Goal: Transaction & Acquisition: Subscribe to service/newsletter

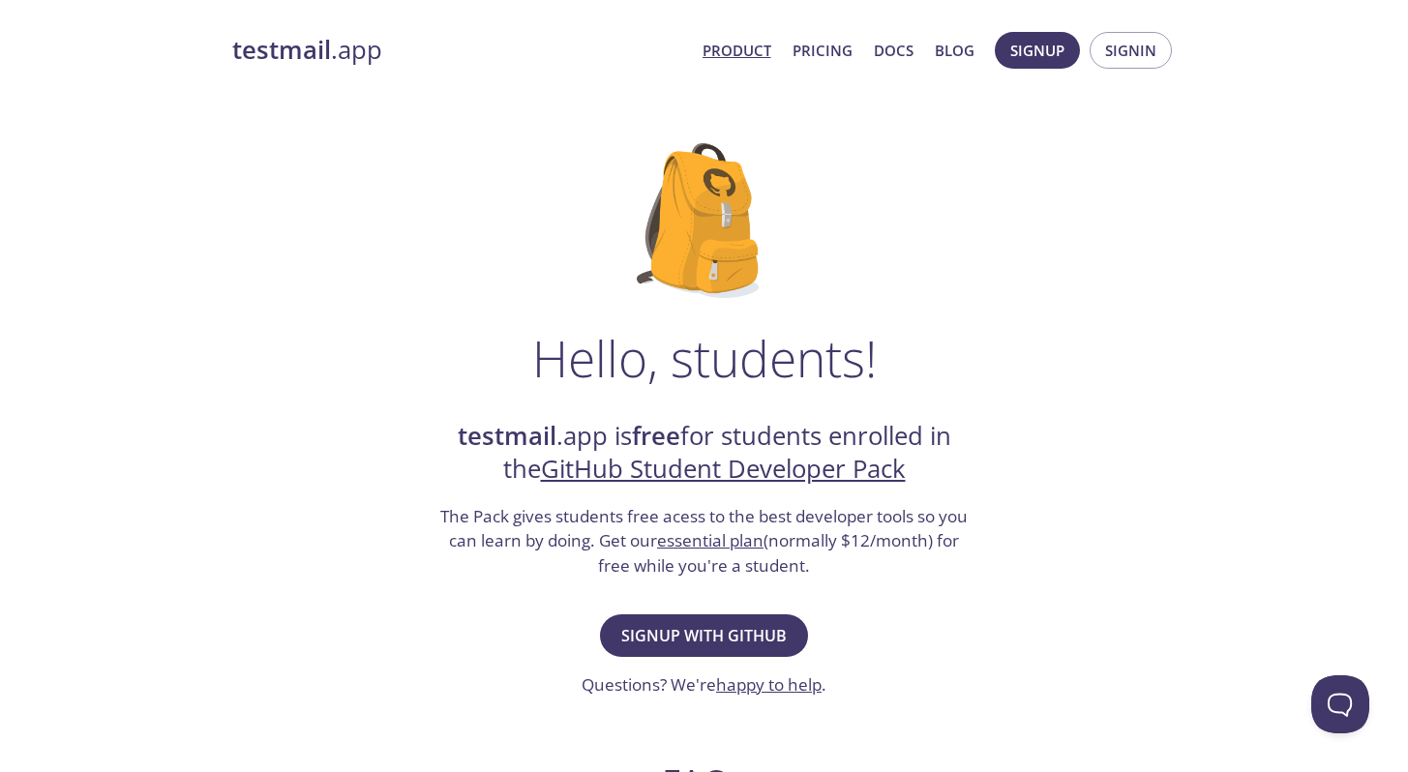
click at [750, 49] on link "Product" at bounding box center [736, 50] width 69 height 25
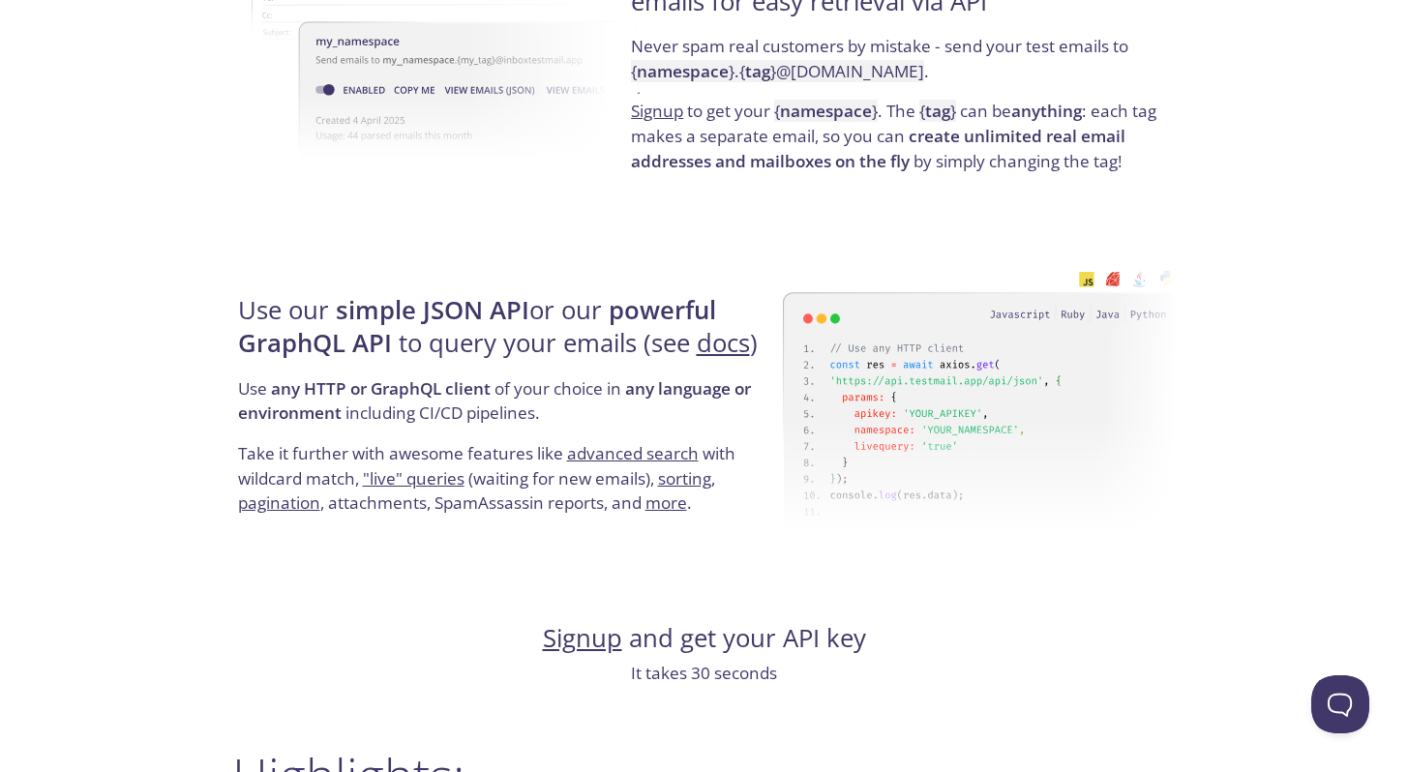
scroll to position [1630, 0]
click at [475, 270] on div "Use our simple JSON API or our powerful GraphQL API to query your emails (see d…" at bounding box center [507, 404] width 550 height 312
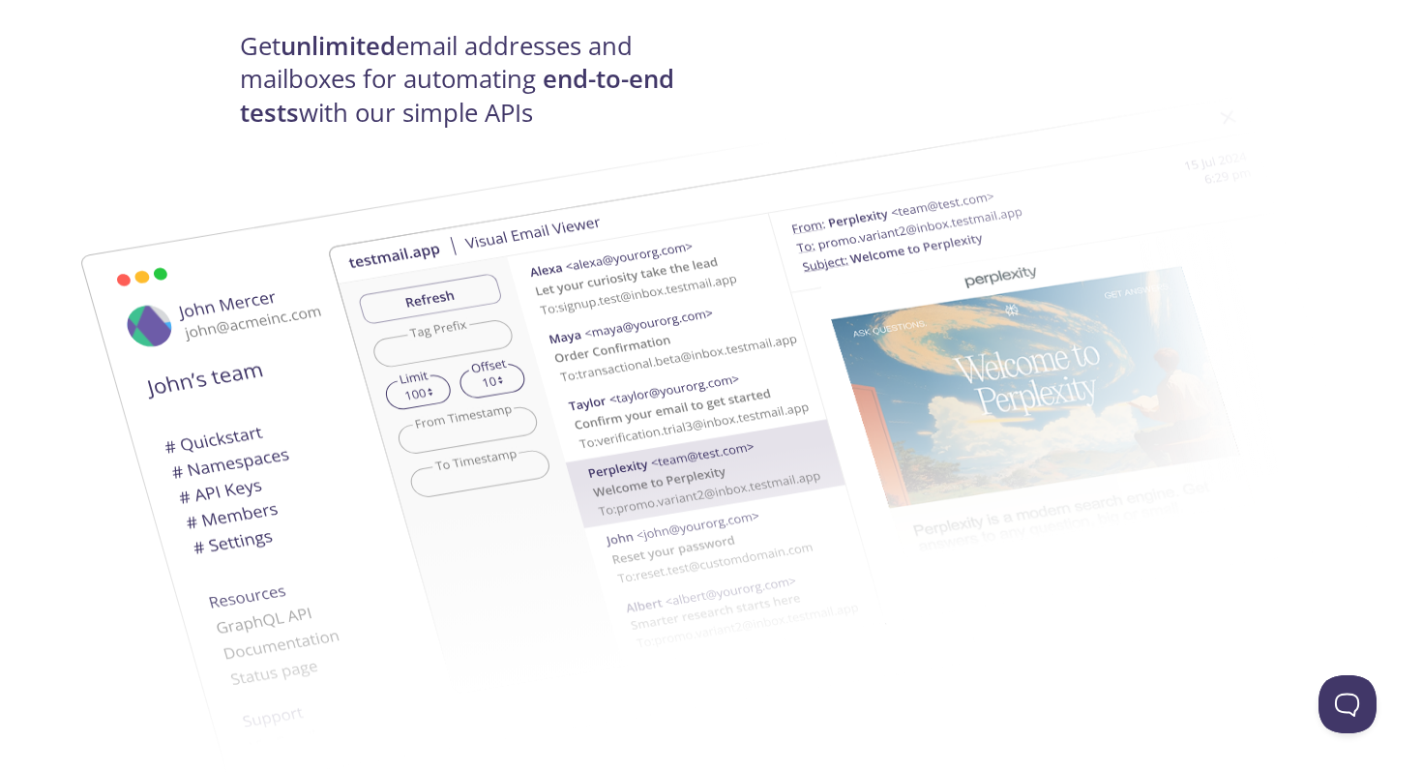
scroll to position [0, 0]
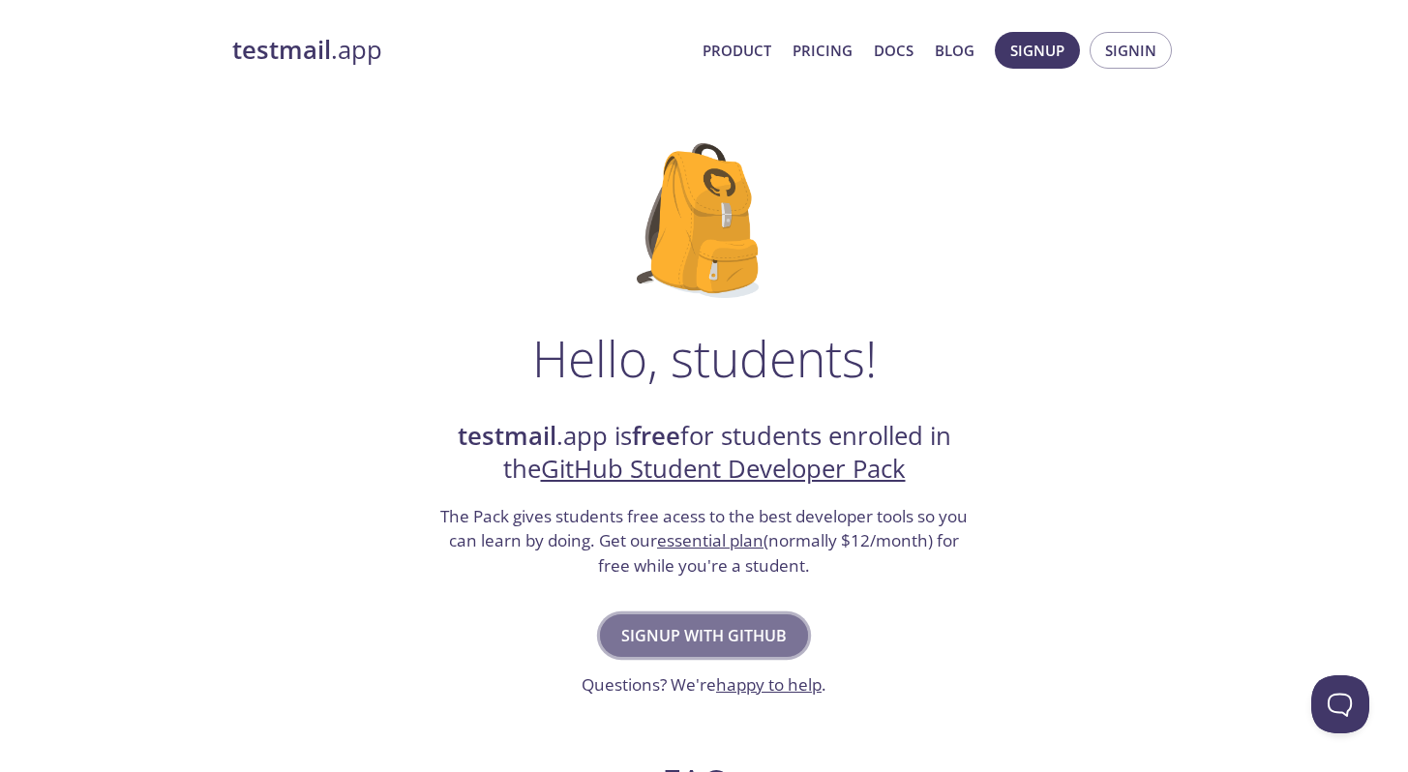
click at [715, 637] on span "Signup with GitHub" at bounding box center [703, 635] width 165 height 27
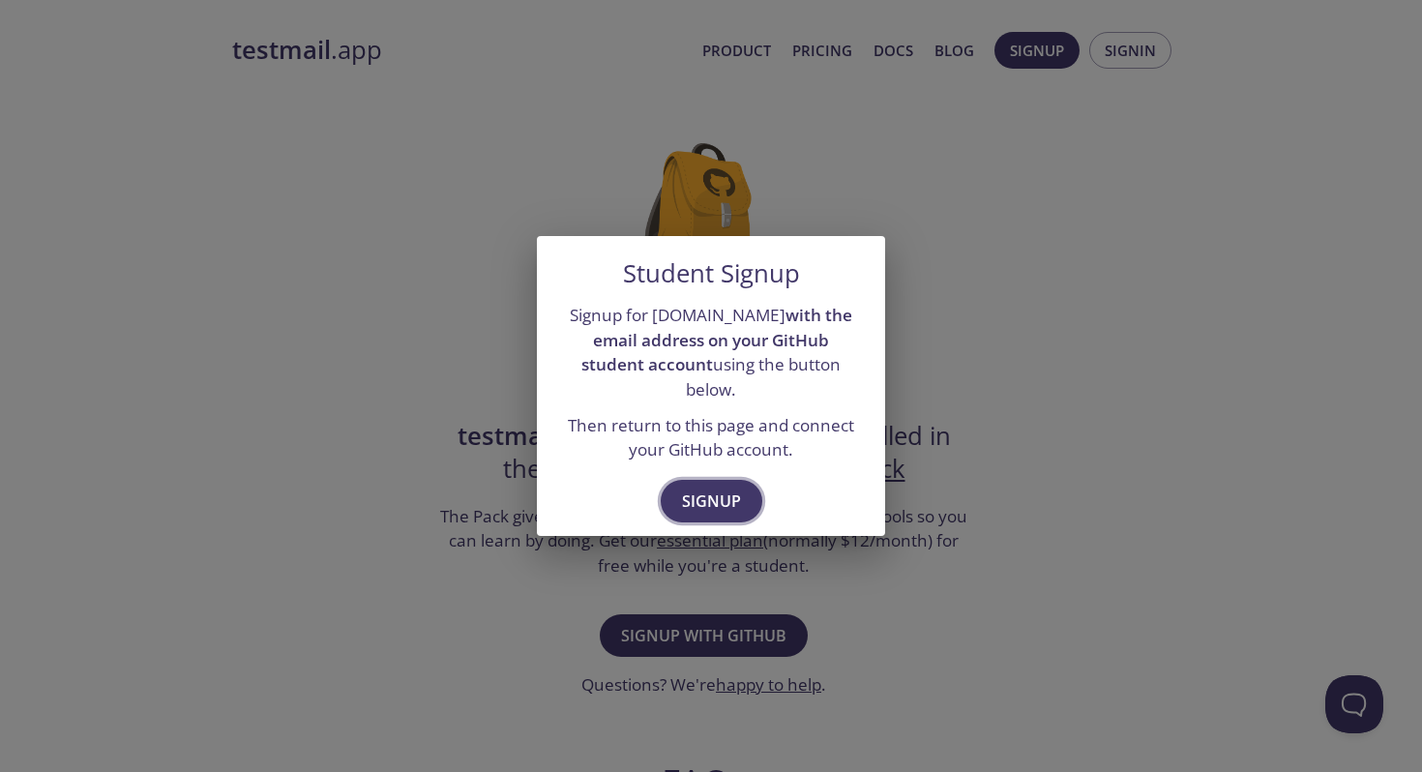
click at [718, 497] on span "Signup" at bounding box center [711, 501] width 59 height 27
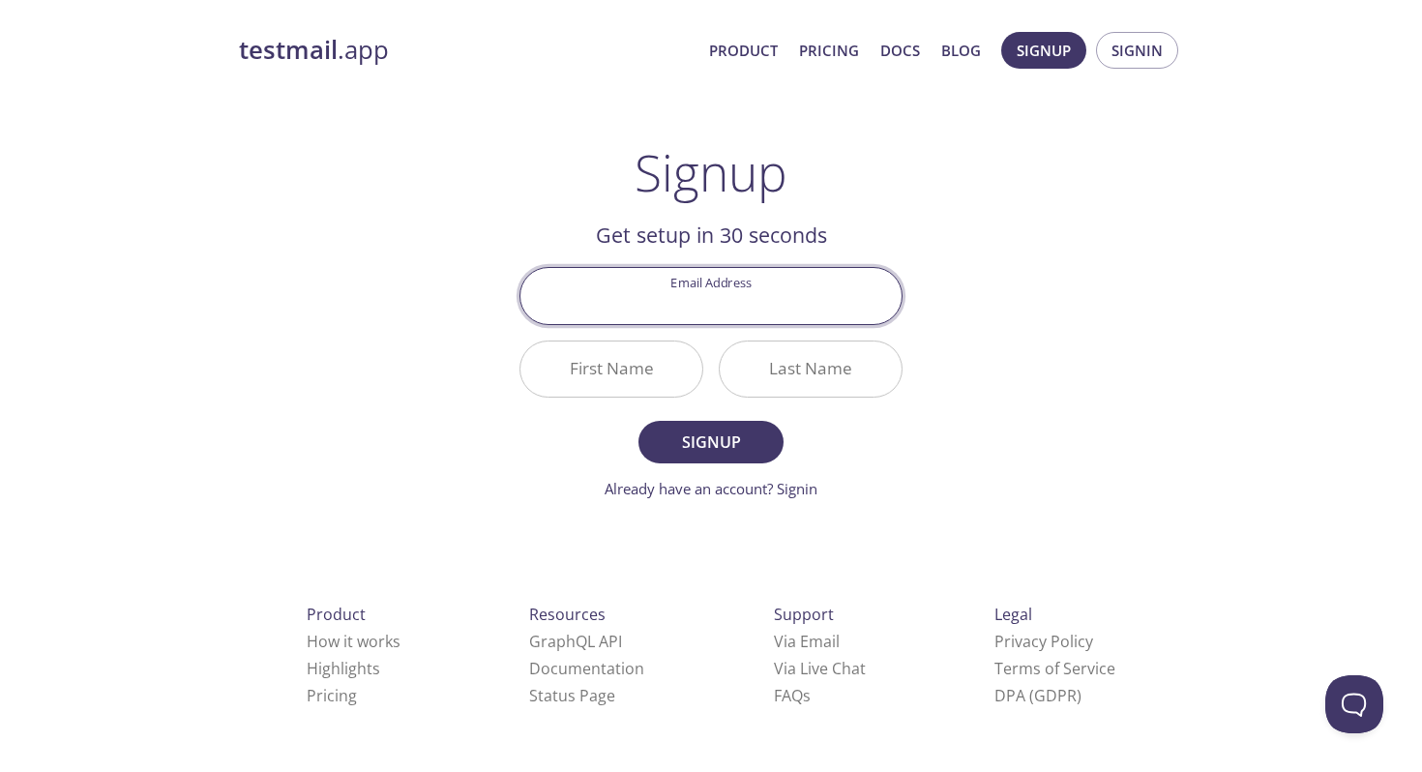
click at [725, 292] on input "Email Address" at bounding box center [711, 295] width 381 height 55
click at [827, 213] on div "Signup Get setup in 30 seconds Email Address First Name Last Name Signup Alread…" at bounding box center [711, 321] width 383 height 357
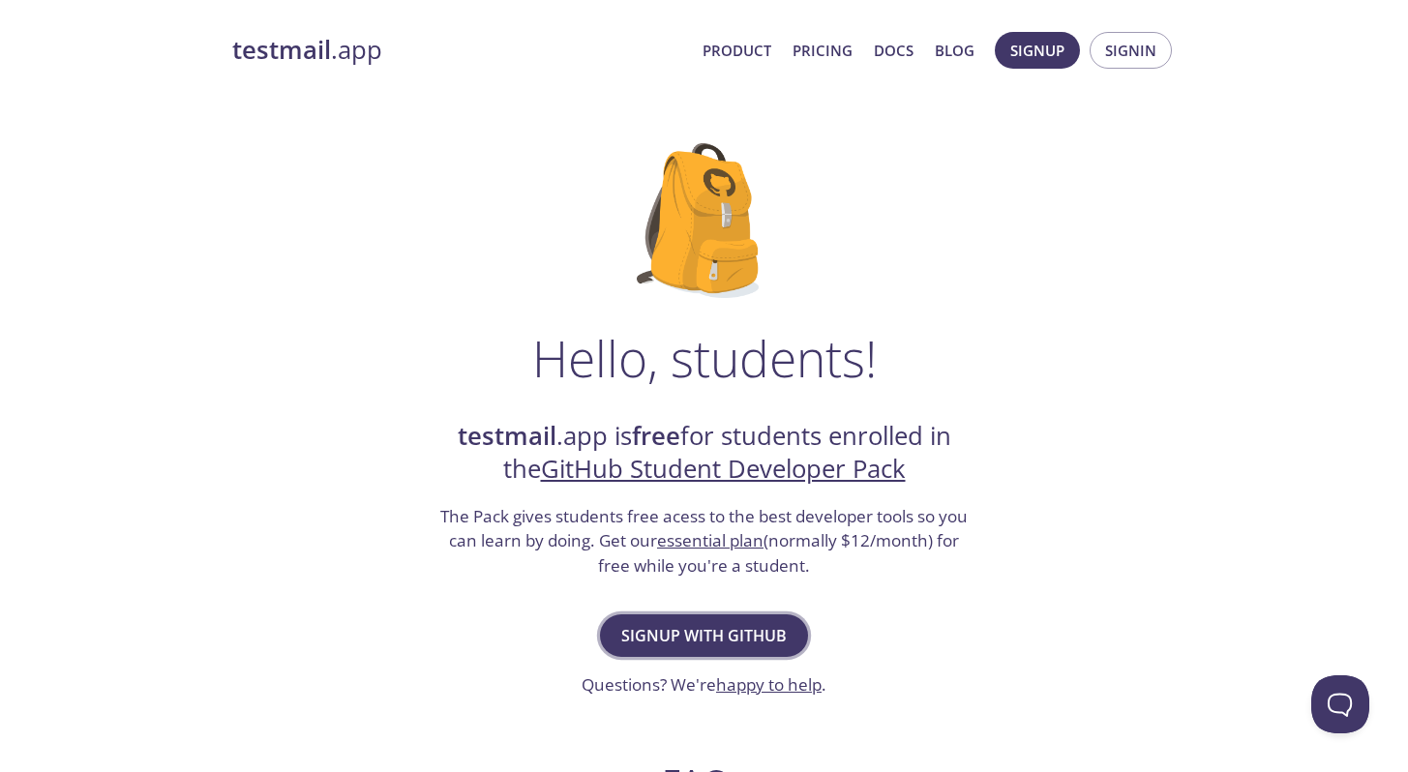
click at [682, 634] on span "Signup with GitHub" at bounding box center [703, 635] width 165 height 27
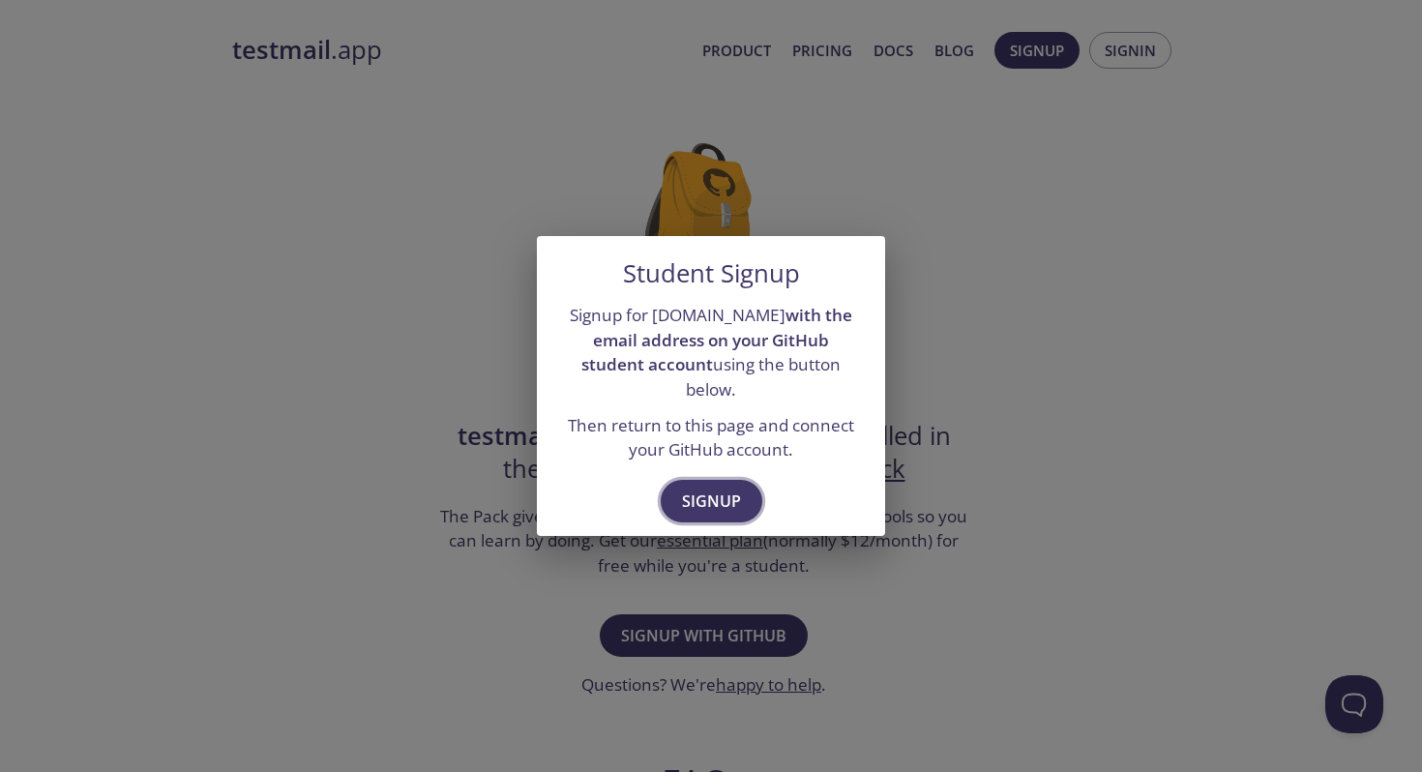
click at [701, 489] on span "Signup" at bounding box center [711, 501] width 59 height 27
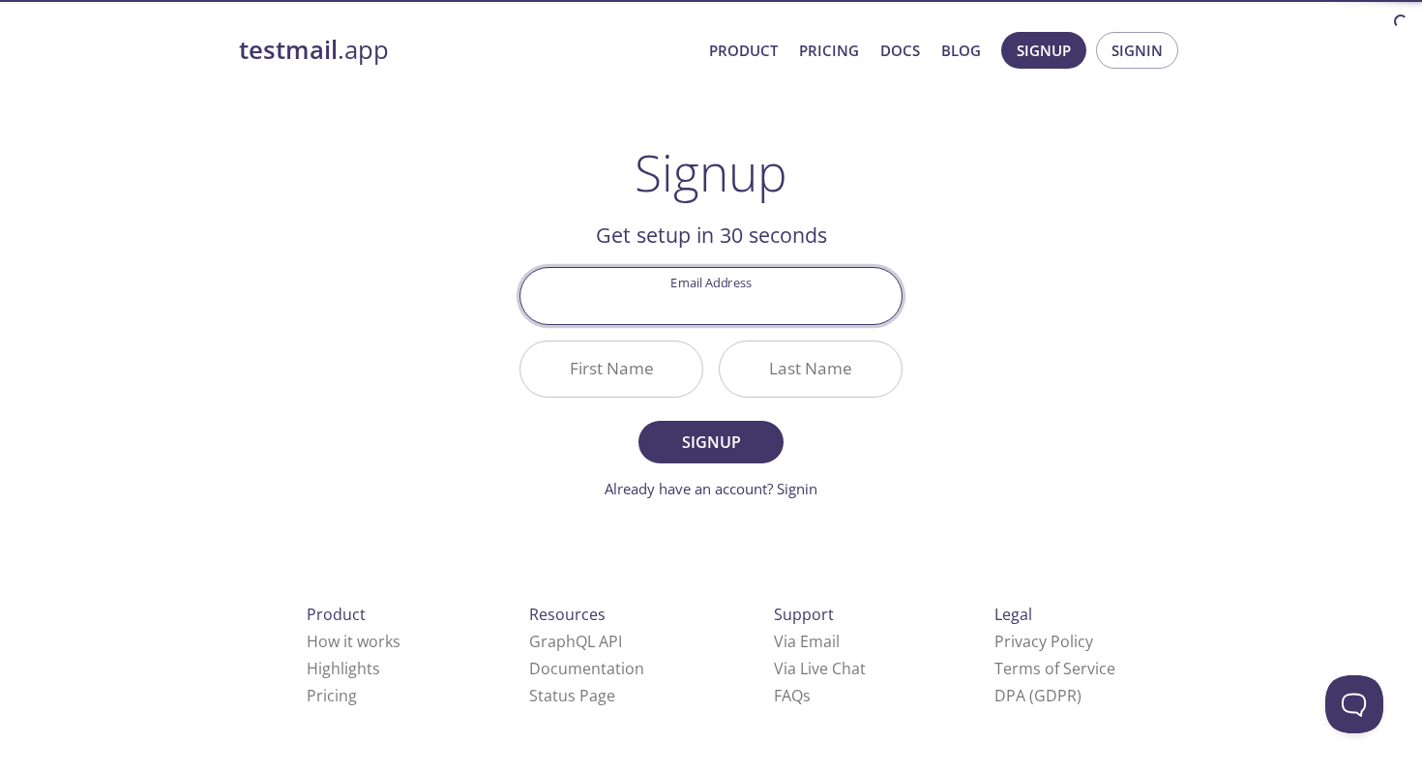
click at [713, 291] on input "Email Address" at bounding box center [711, 295] width 381 height 55
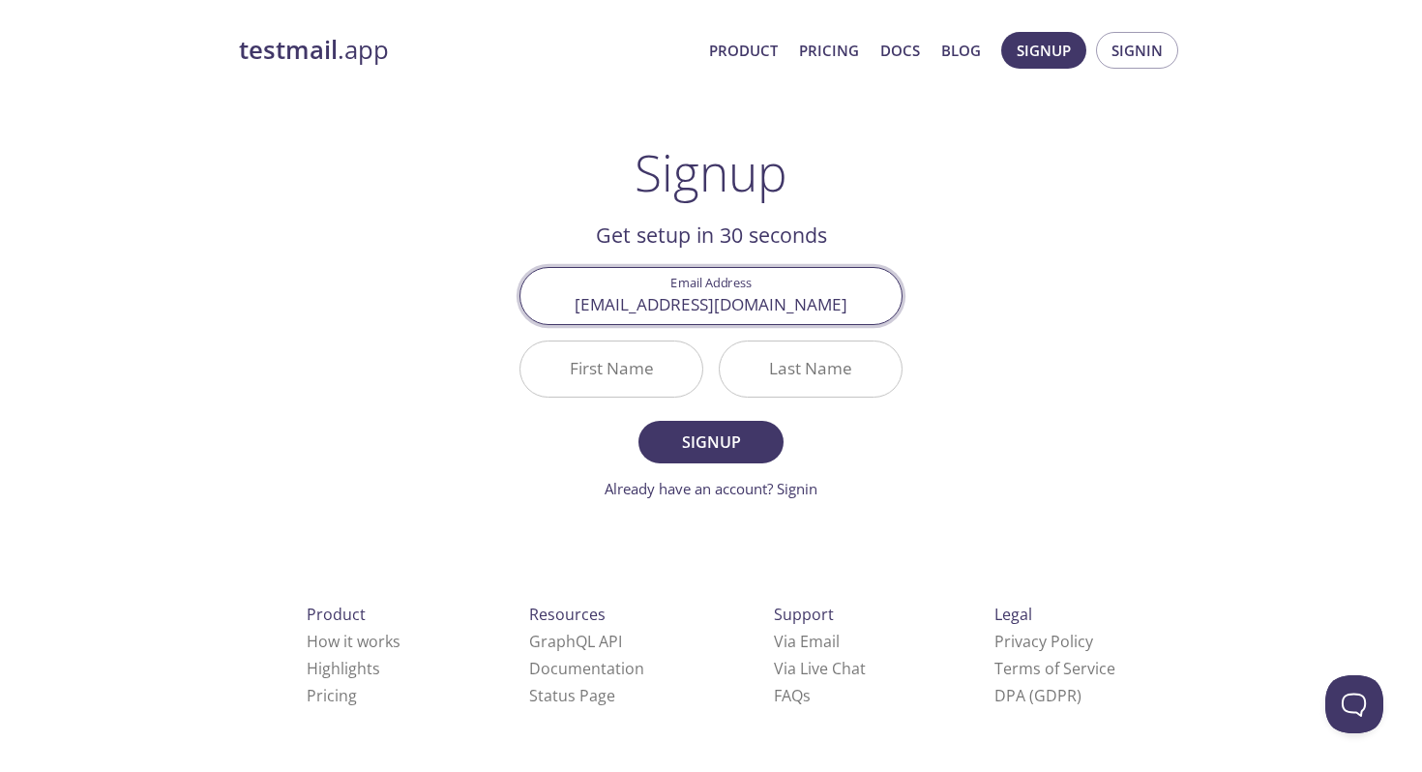
click at [705, 297] on input "serene2407@gmail.com" at bounding box center [711, 295] width 381 height 55
type input "serene2422@gmail.com"
click at [646, 363] on input "First Name" at bounding box center [612, 369] width 182 height 55
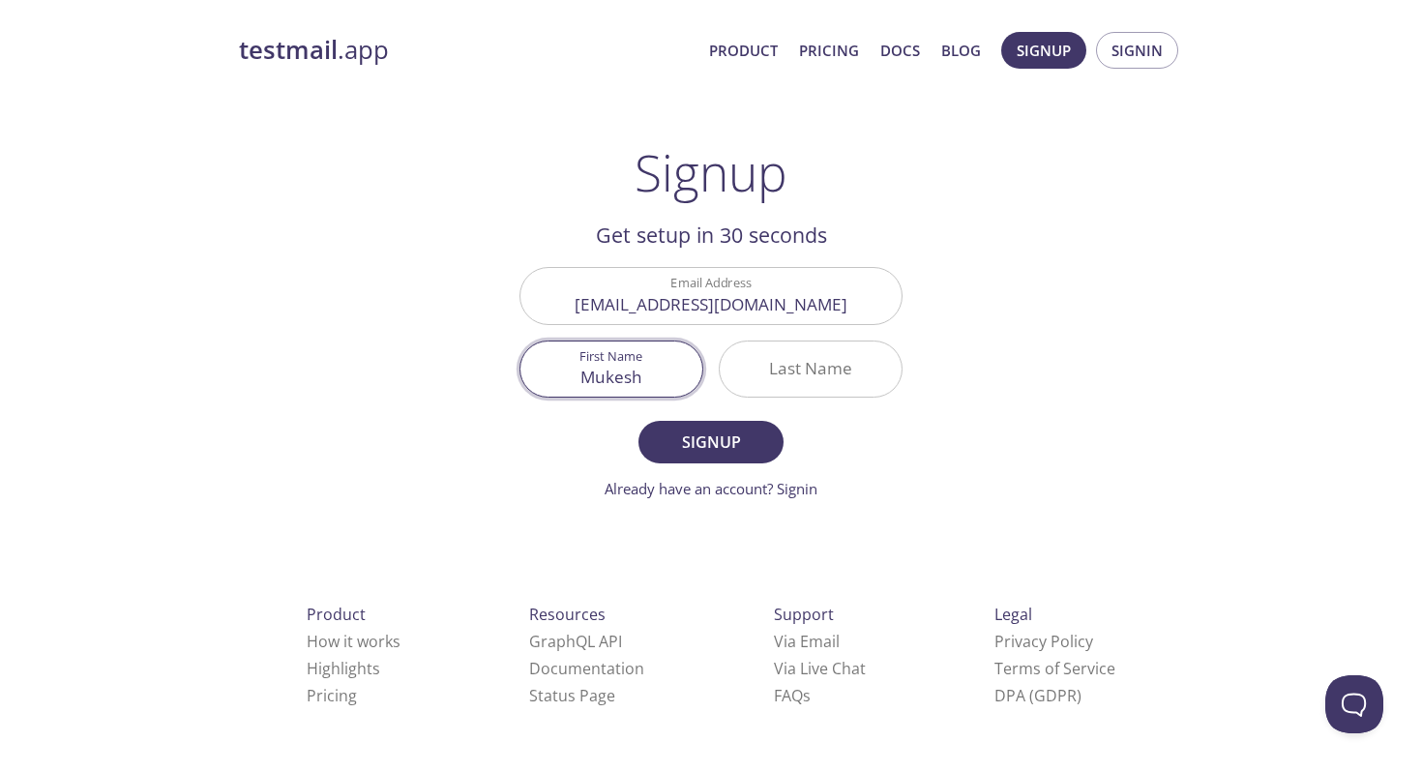
type input "Mukesh"
click at [786, 347] on input "Last Name" at bounding box center [811, 369] width 182 height 55
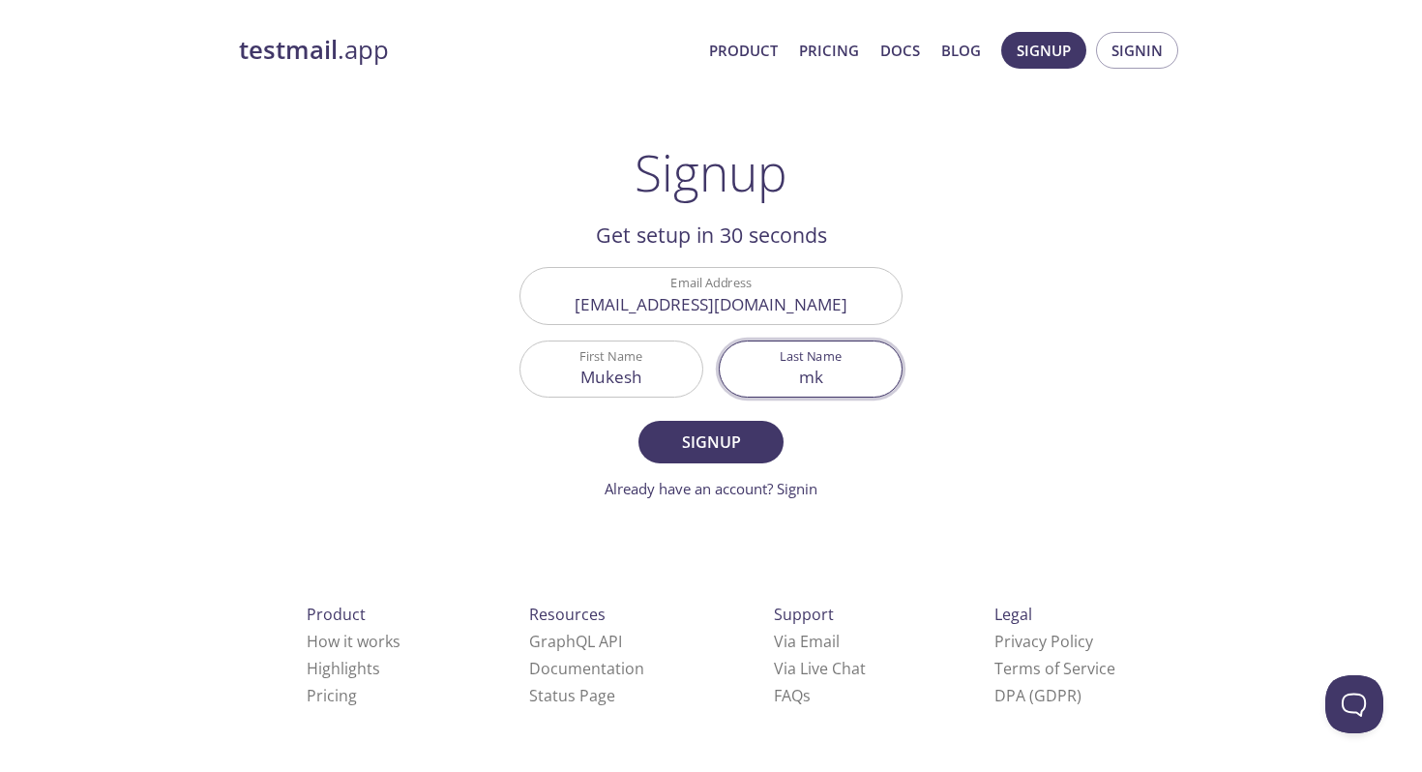
click at [922, 431] on main "Signup Get setup in 30 seconds Email Address serene2422@gmail.com First Name Mu…" at bounding box center [711, 321] width 430 height 357
click at [816, 371] on input "mk" at bounding box center [811, 369] width 182 height 55
type input "Mk"
click at [1194, 308] on div "testmail .app Product Pricing Docs Blog Signup Signin Signup Get setup in 30 se…" at bounding box center [711, 463] width 991 height 888
click at [707, 442] on span "Signup" at bounding box center [711, 442] width 103 height 27
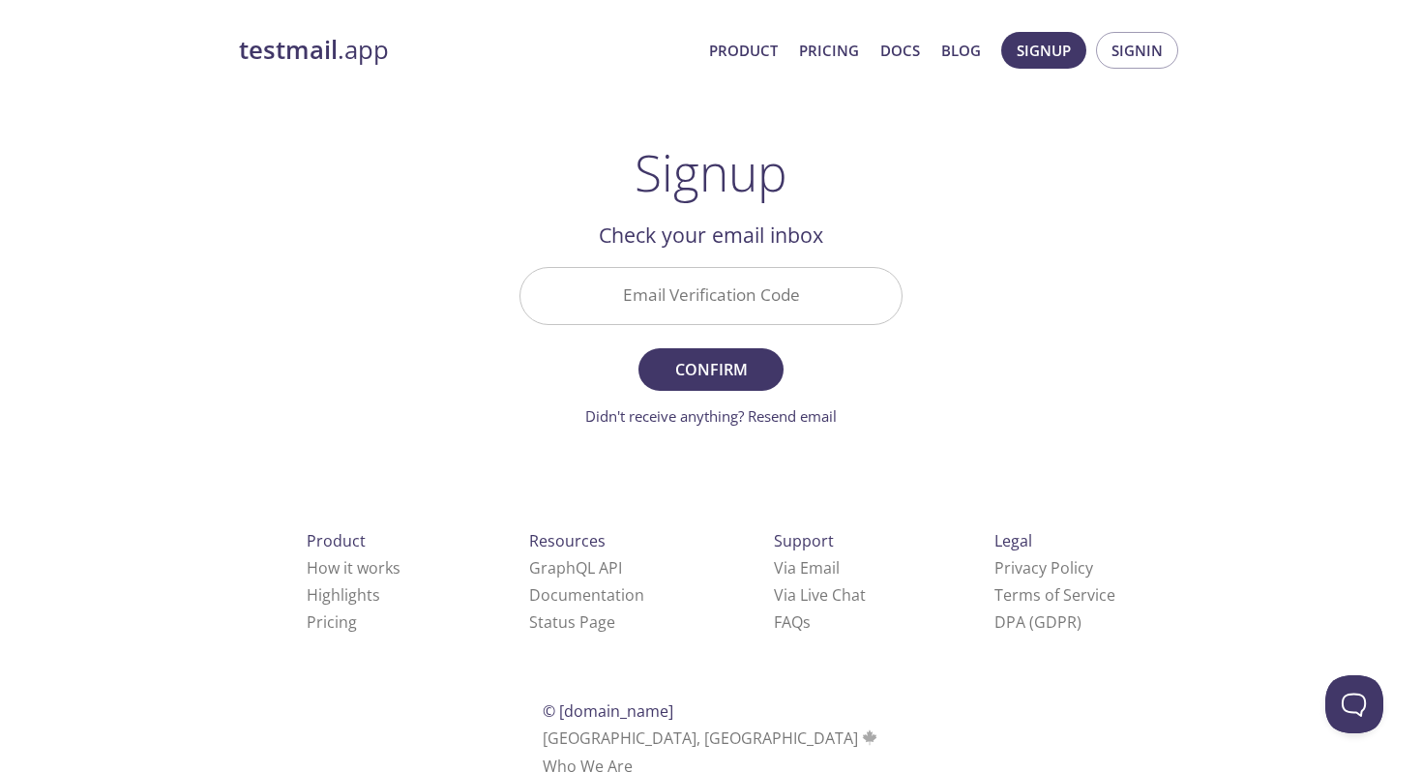
click at [748, 289] on input "Email Verification Code" at bounding box center [711, 295] width 381 height 55
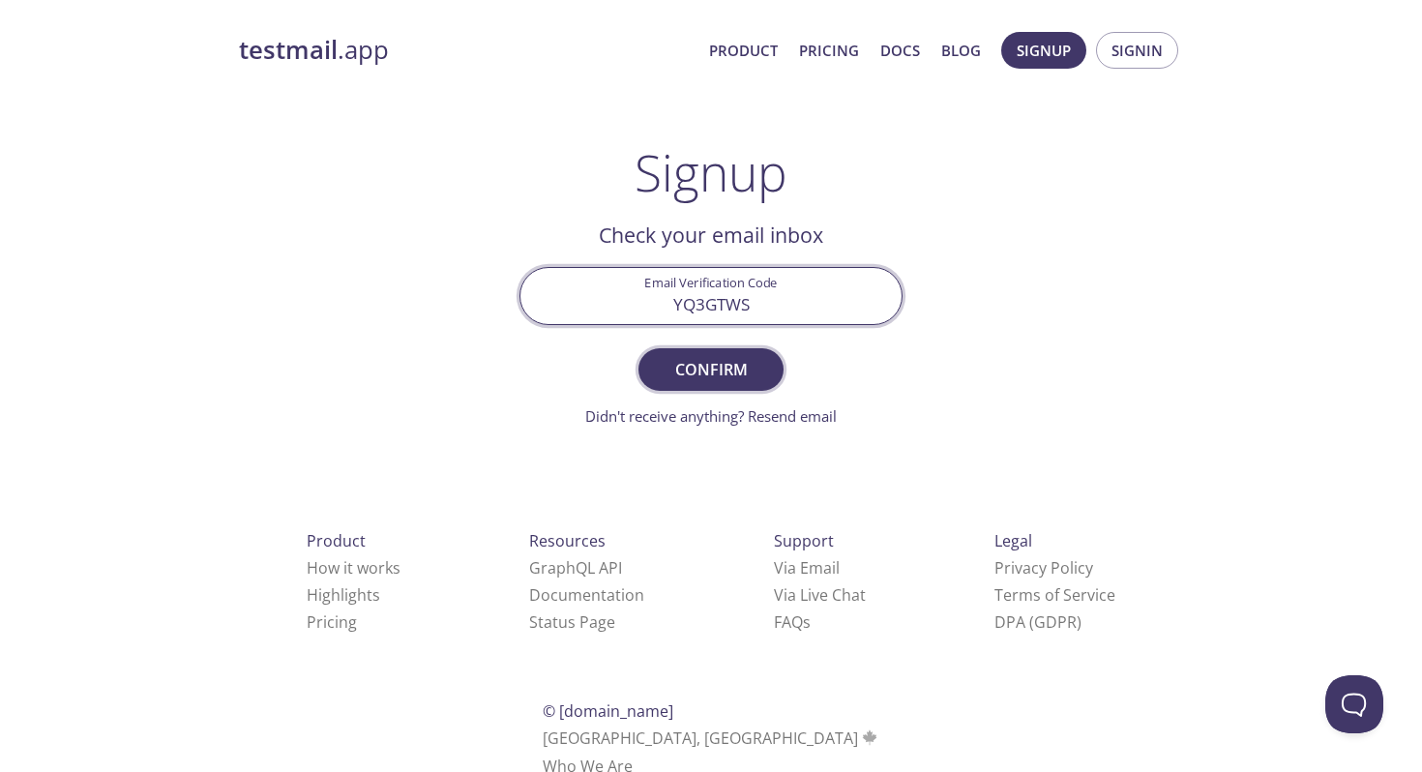
type input "YQ3GTWS"
click at [708, 383] on button "Confirm" at bounding box center [711, 369] width 145 height 43
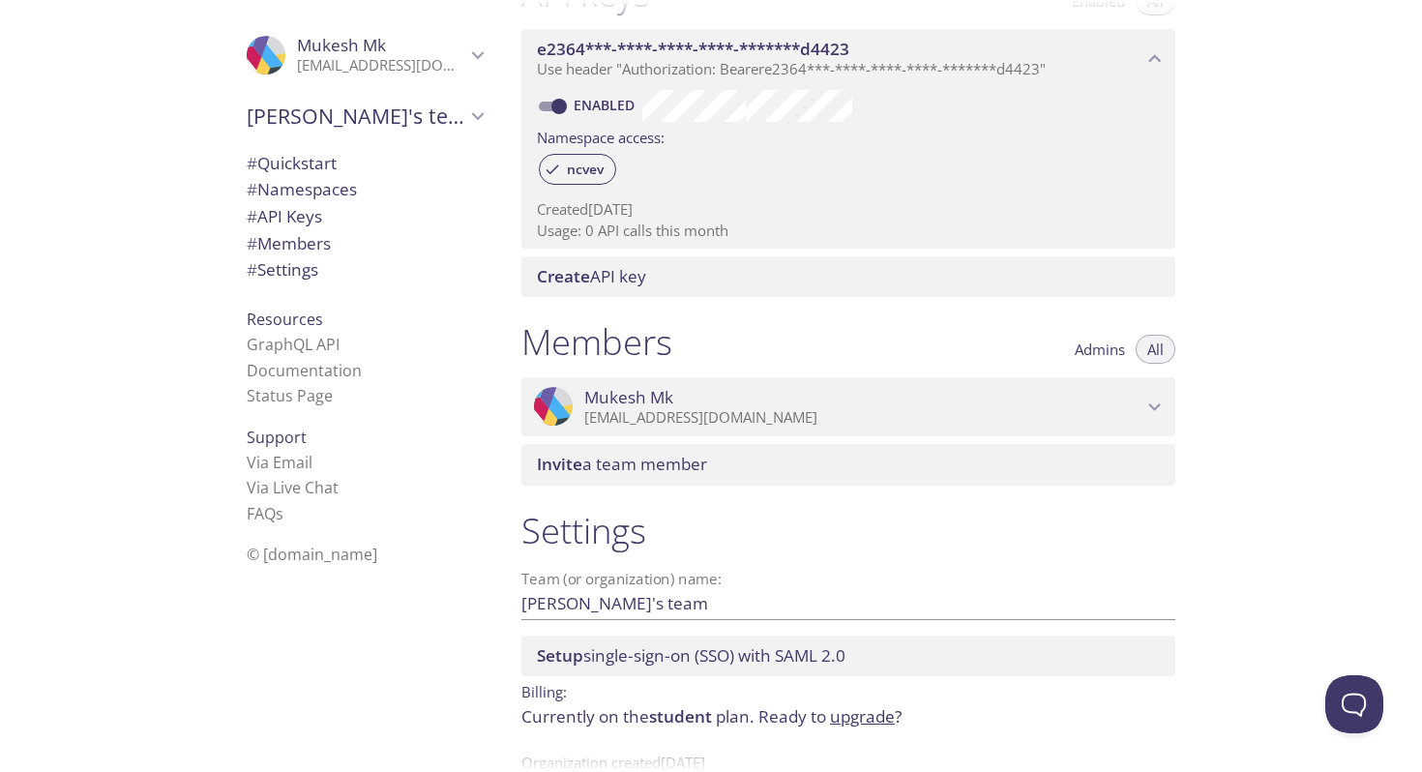
scroll to position [564, 0]
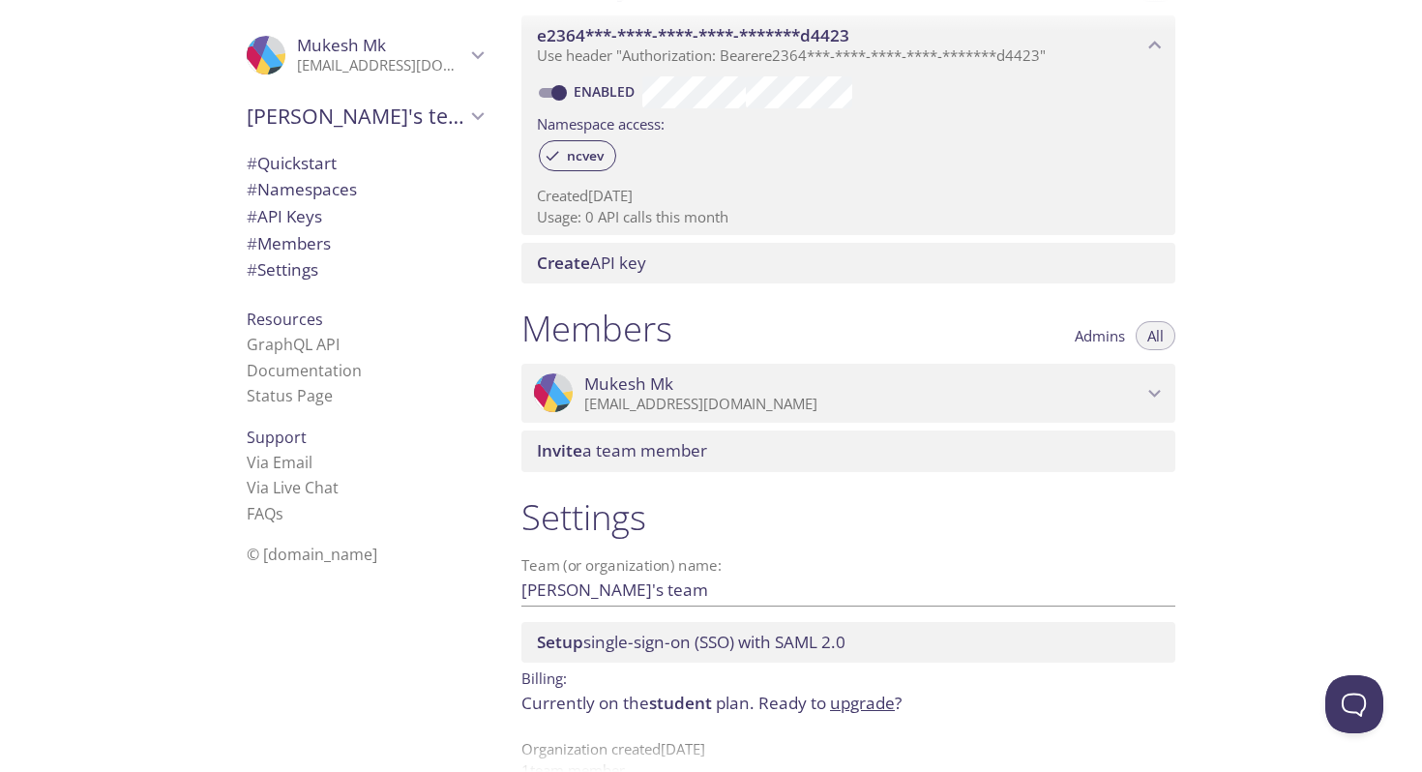
click at [792, 401] on p "[EMAIL_ADDRESS][DOMAIN_NAME]" at bounding box center [863, 404] width 558 height 19
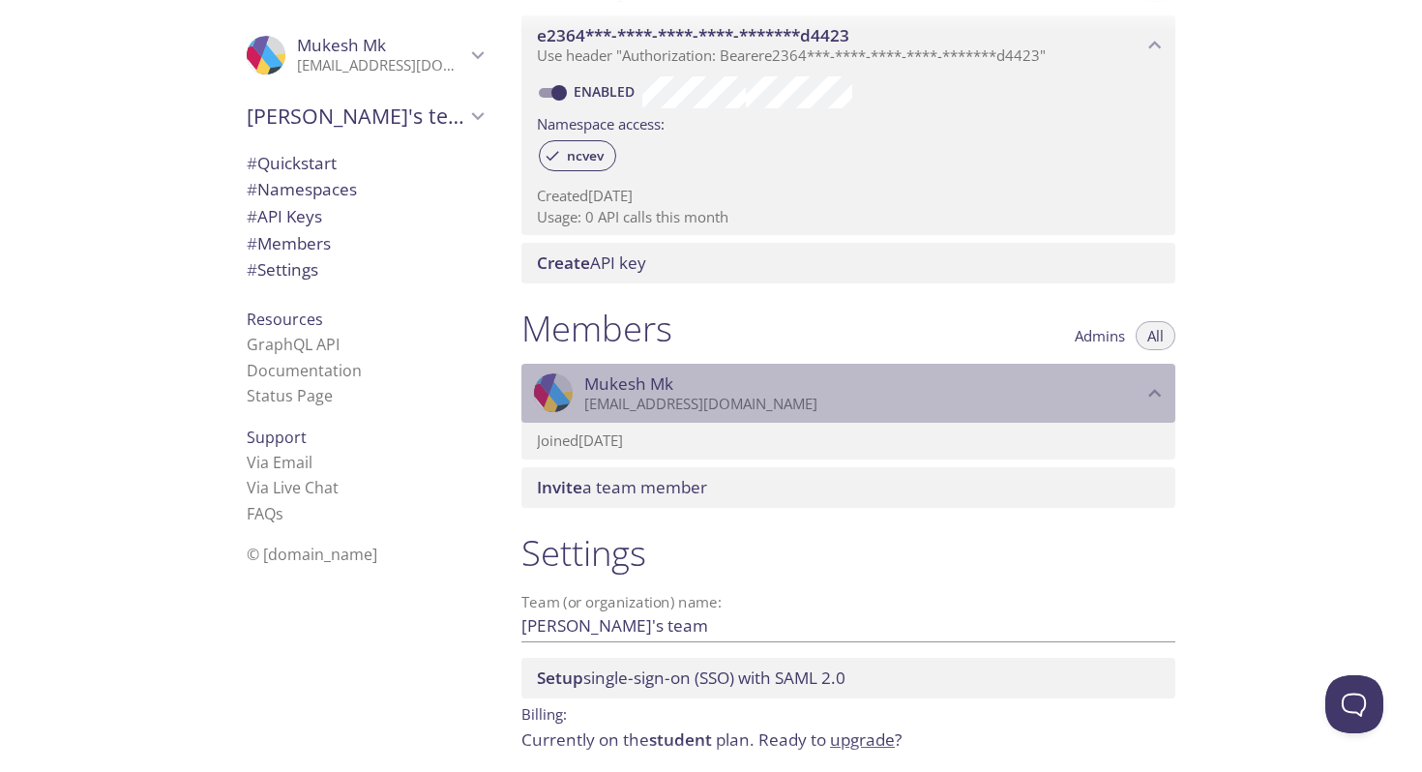
click at [792, 401] on p "[EMAIL_ADDRESS][DOMAIN_NAME]" at bounding box center [863, 404] width 558 height 19
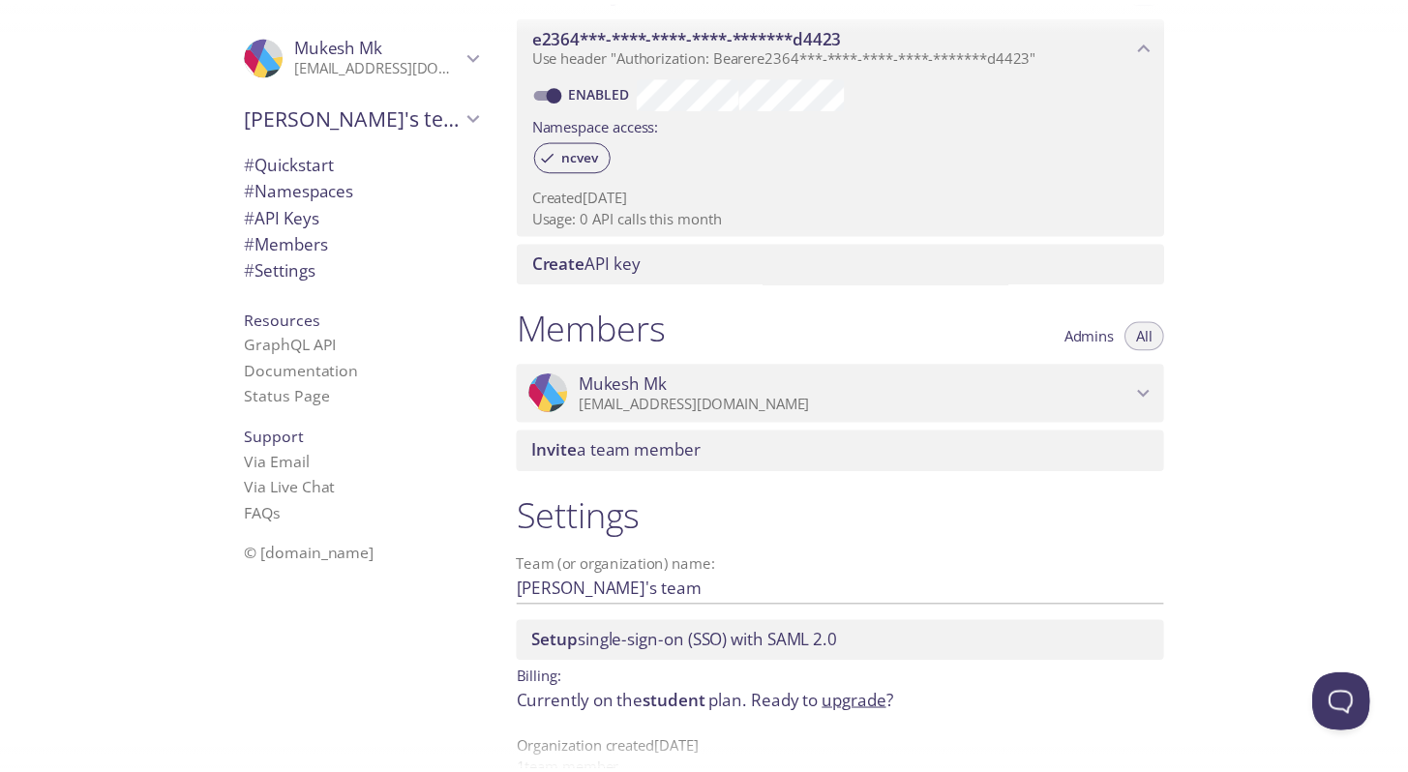
scroll to position [604, 0]
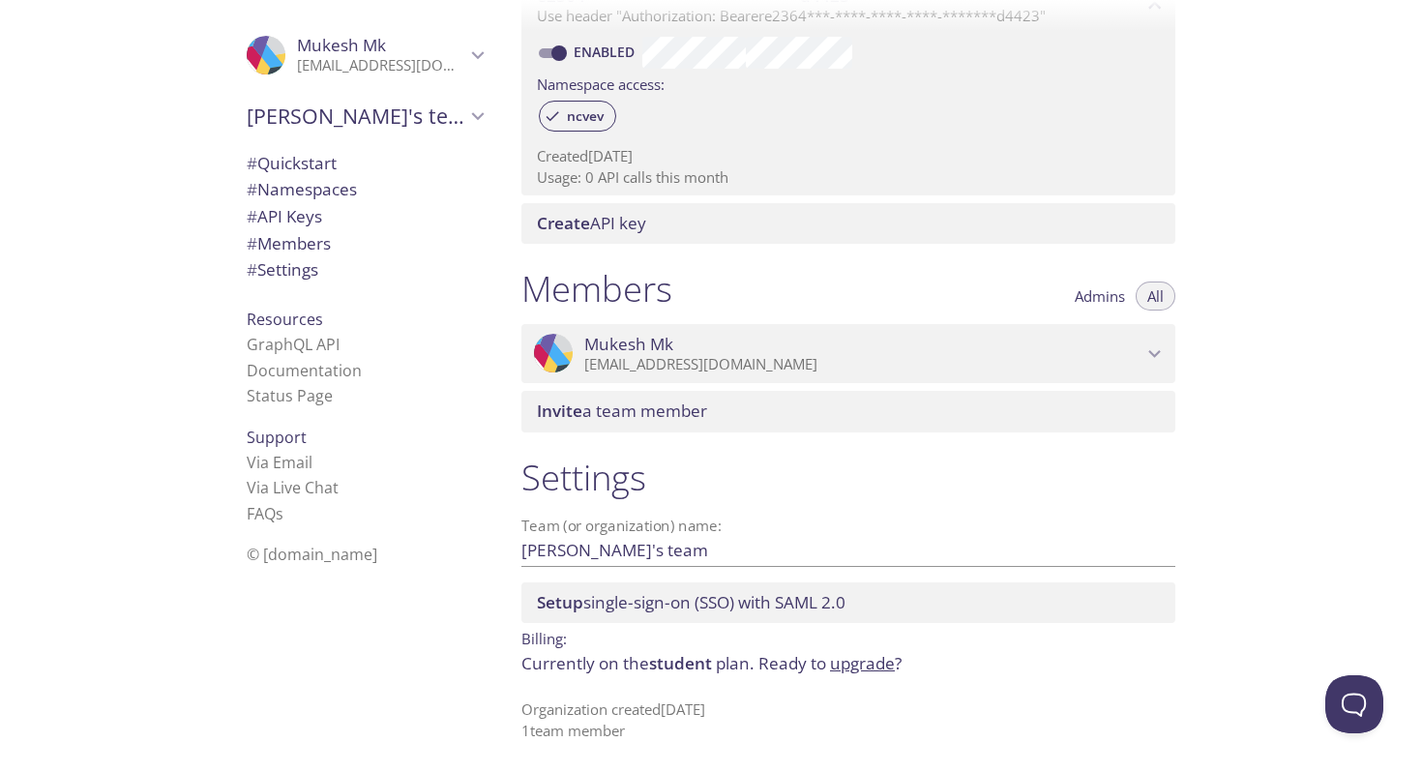
click at [856, 669] on link "upgrade" at bounding box center [862, 663] width 65 height 22
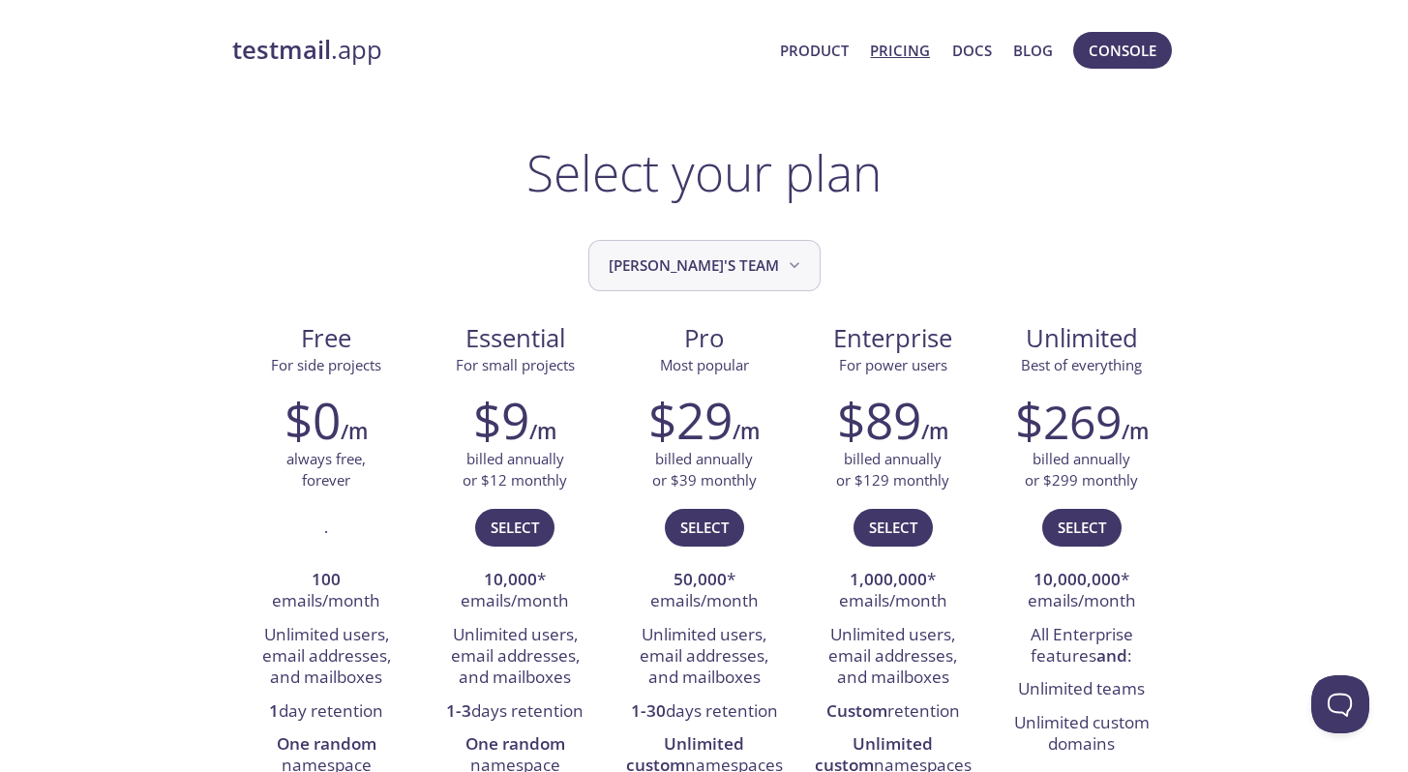
click at [726, 270] on span "[PERSON_NAME]'s team" at bounding box center [706, 266] width 195 height 26
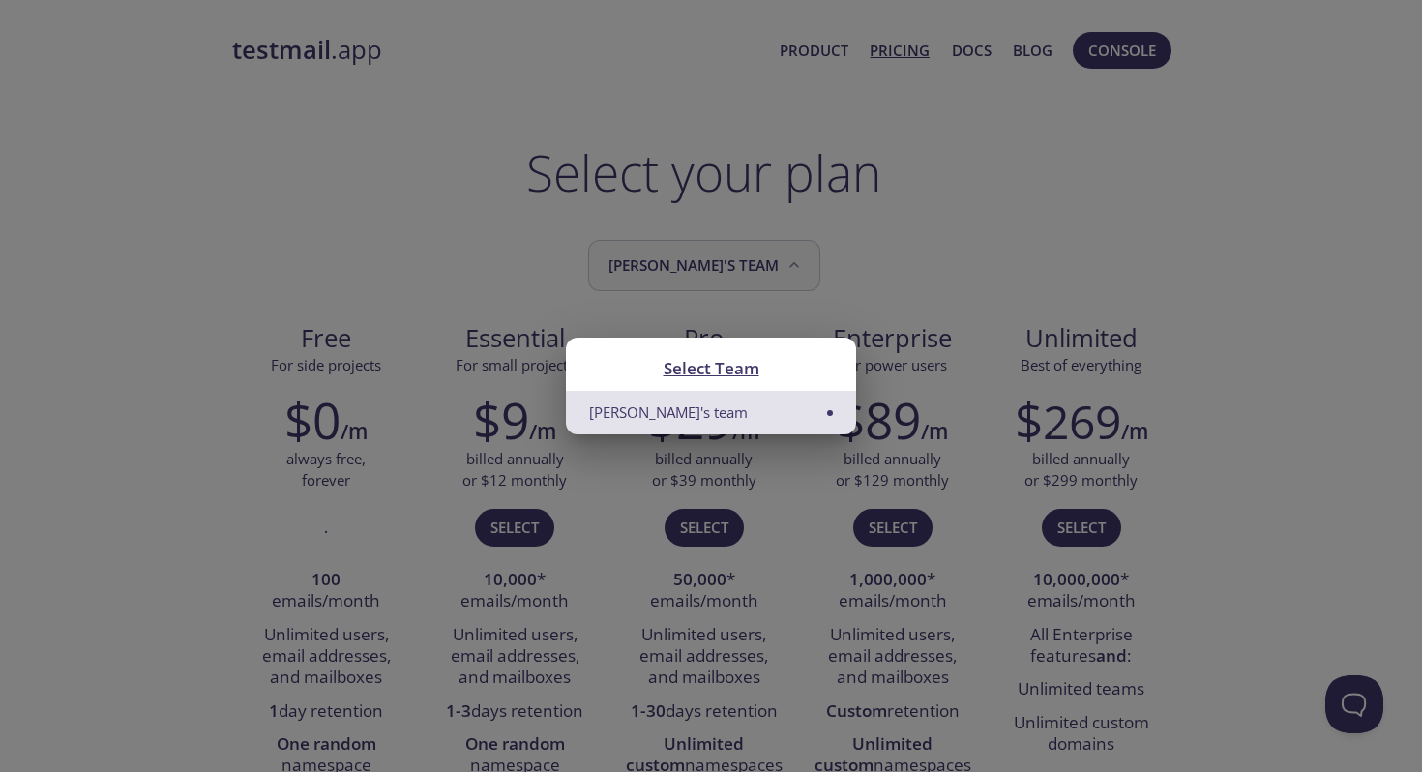
click at [726, 270] on div "Select Team Mukesh's team" at bounding box center [711, 386] width 1422 height 772
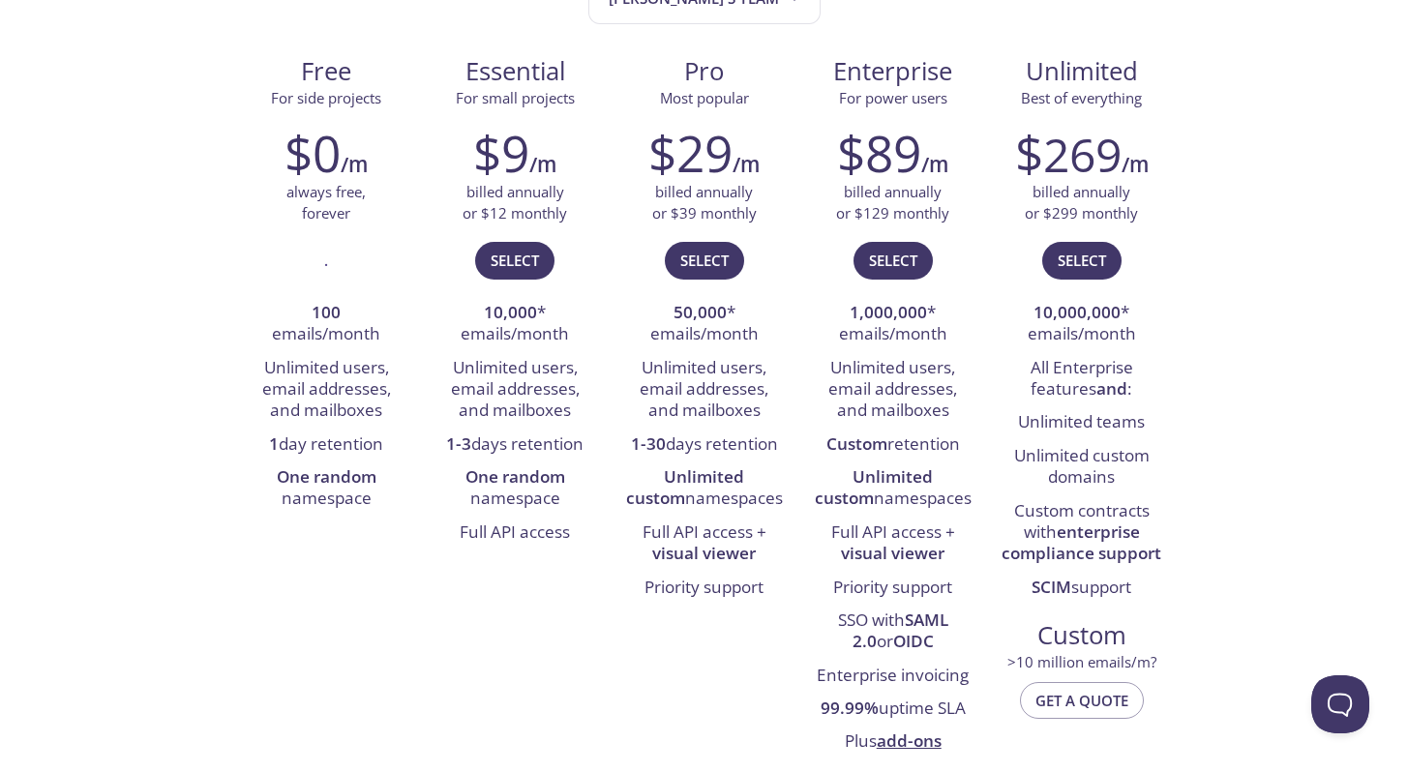
scroll to position [232, 0]
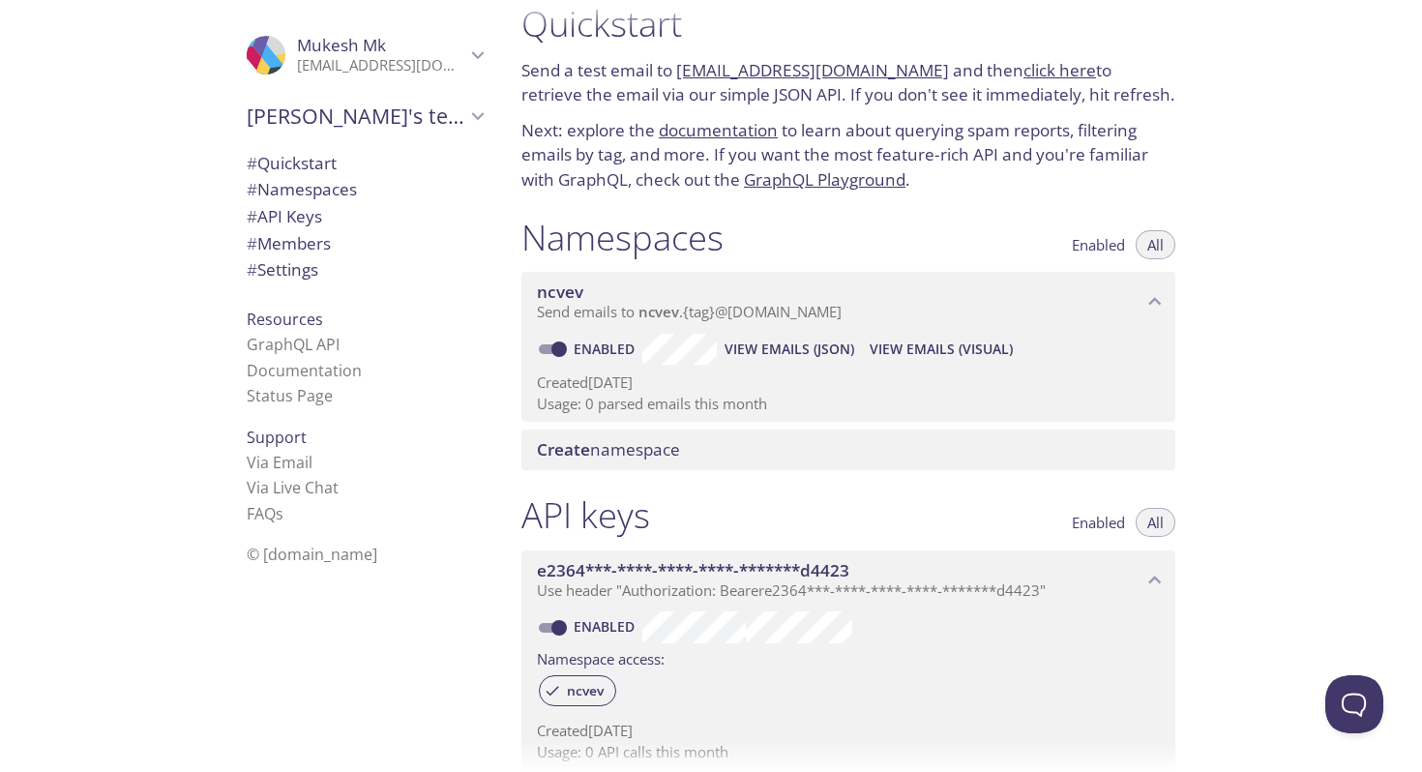
scroll to position [52, 0]
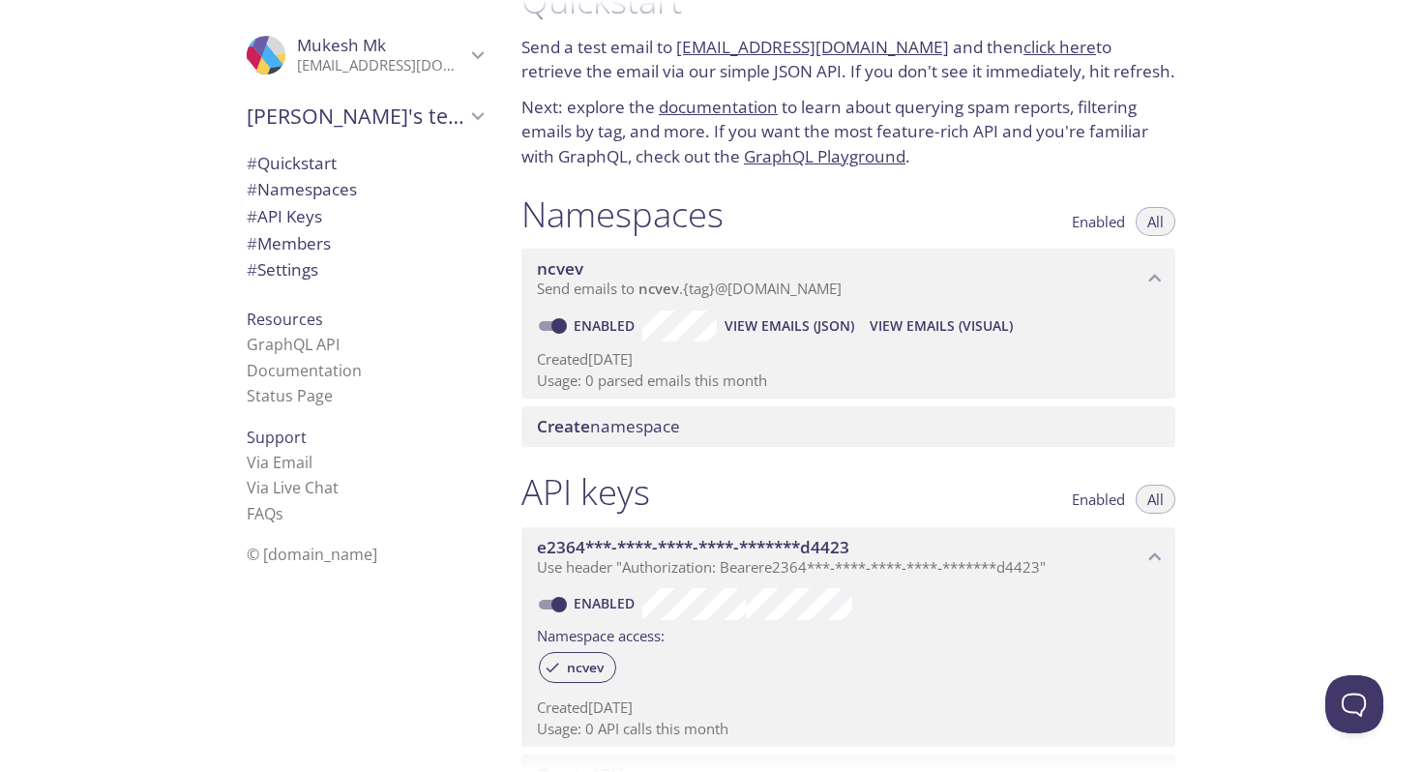
click at [581, 427] on span "Create" at bounding box center [563, 426] width 53 height 22
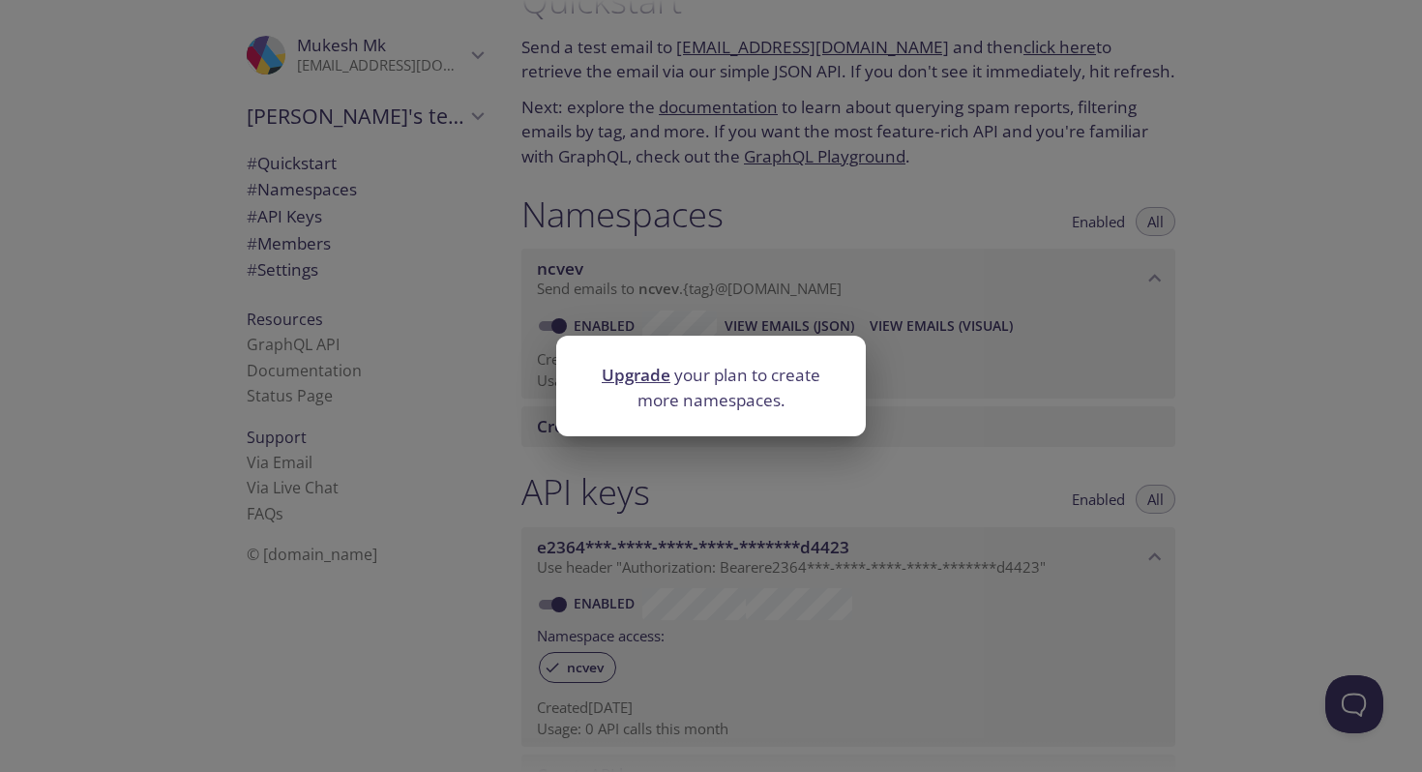
click at [675, 306] on div "Upgrade your plan to create more namespaces." at bounding box center [711, 386] width 1422 height 772
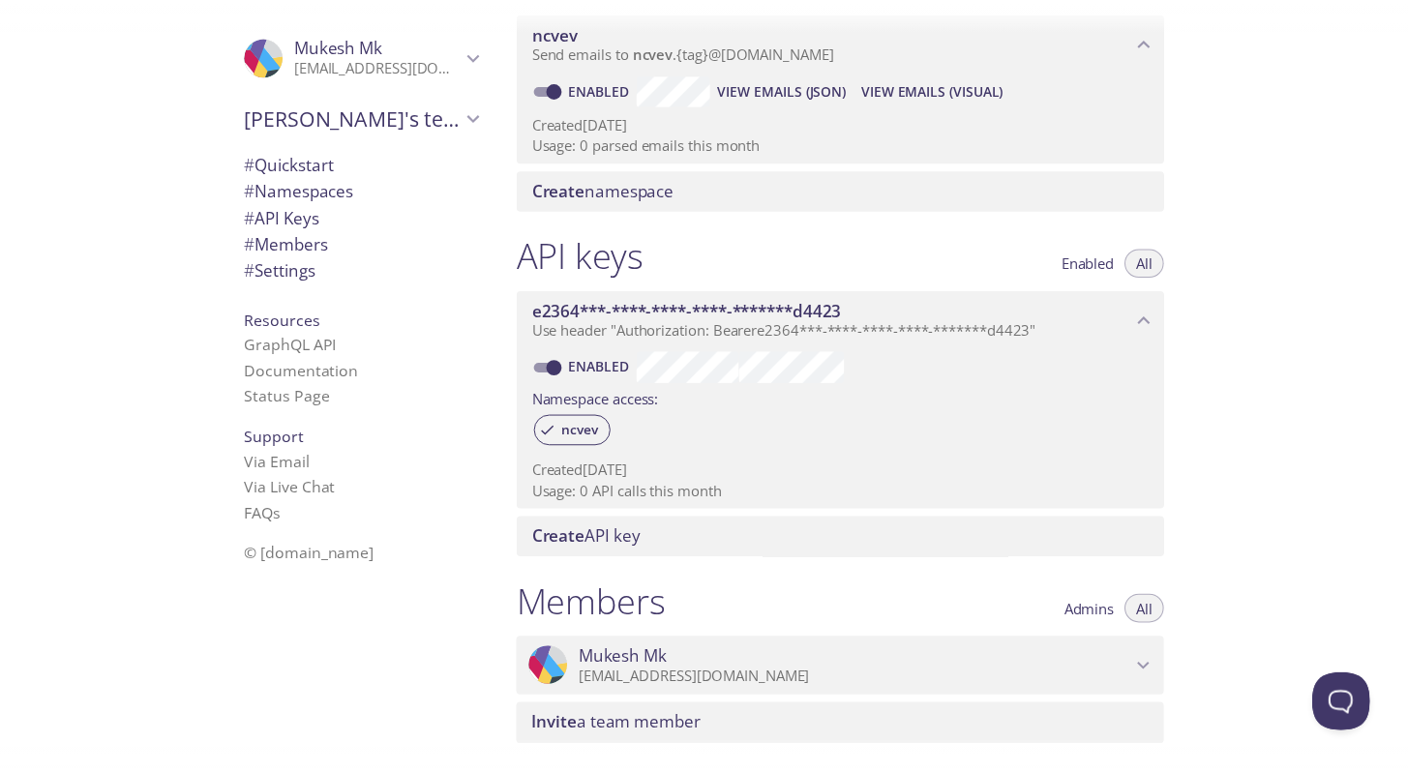
scroll to position [284, 0]
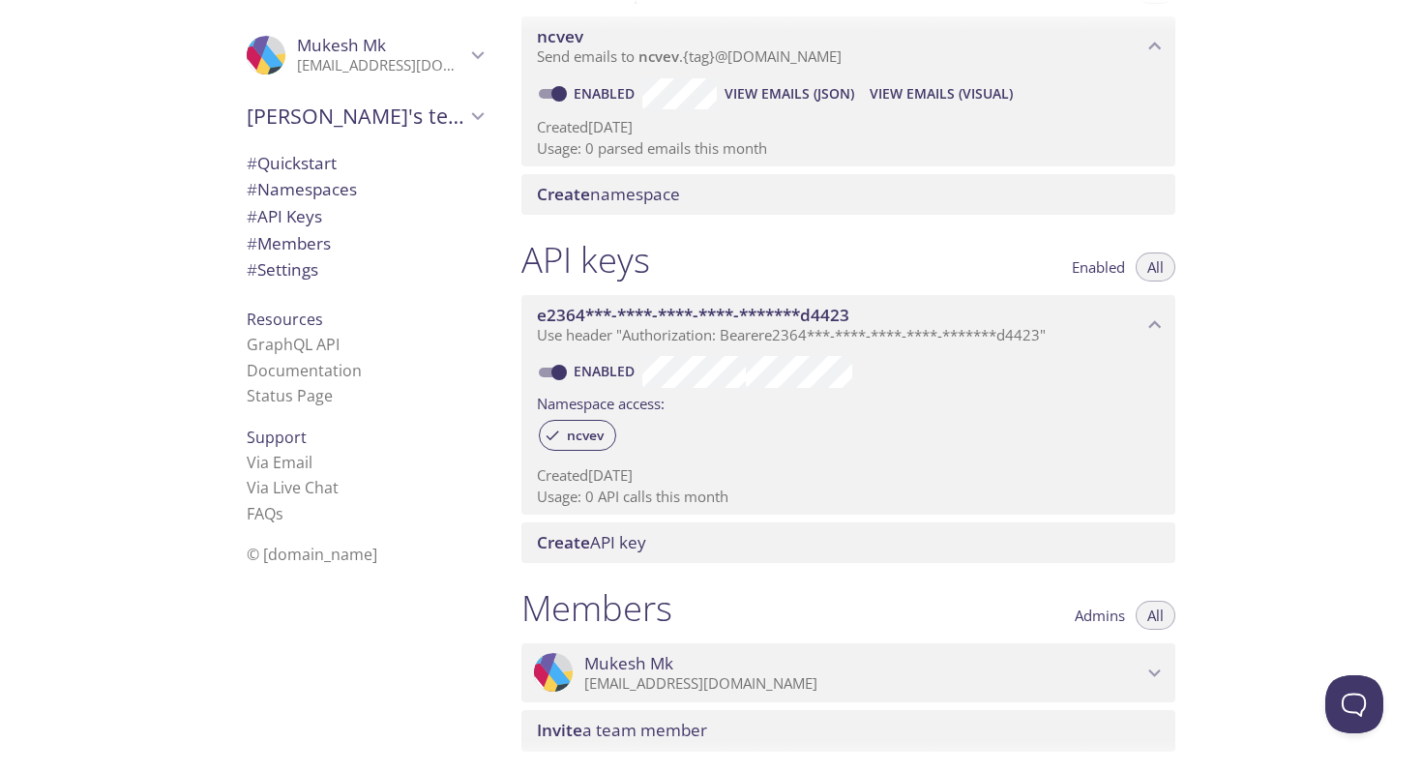
click at [640, 542] on span "Create API key" at bounding box center [591, 542] width 109 height 22
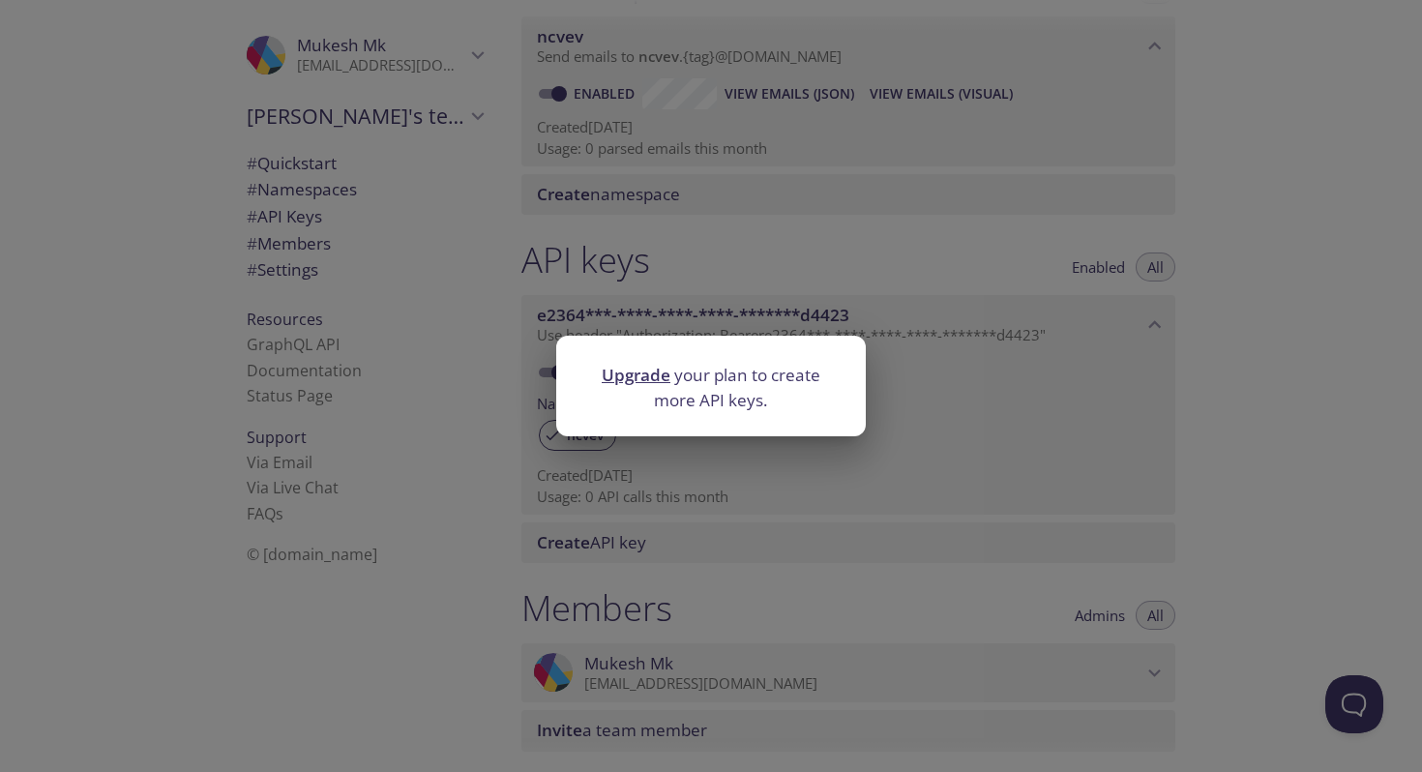
click at [647, 375] on link "Upgrade" at bounding box center [636, 375] width 69 height 22
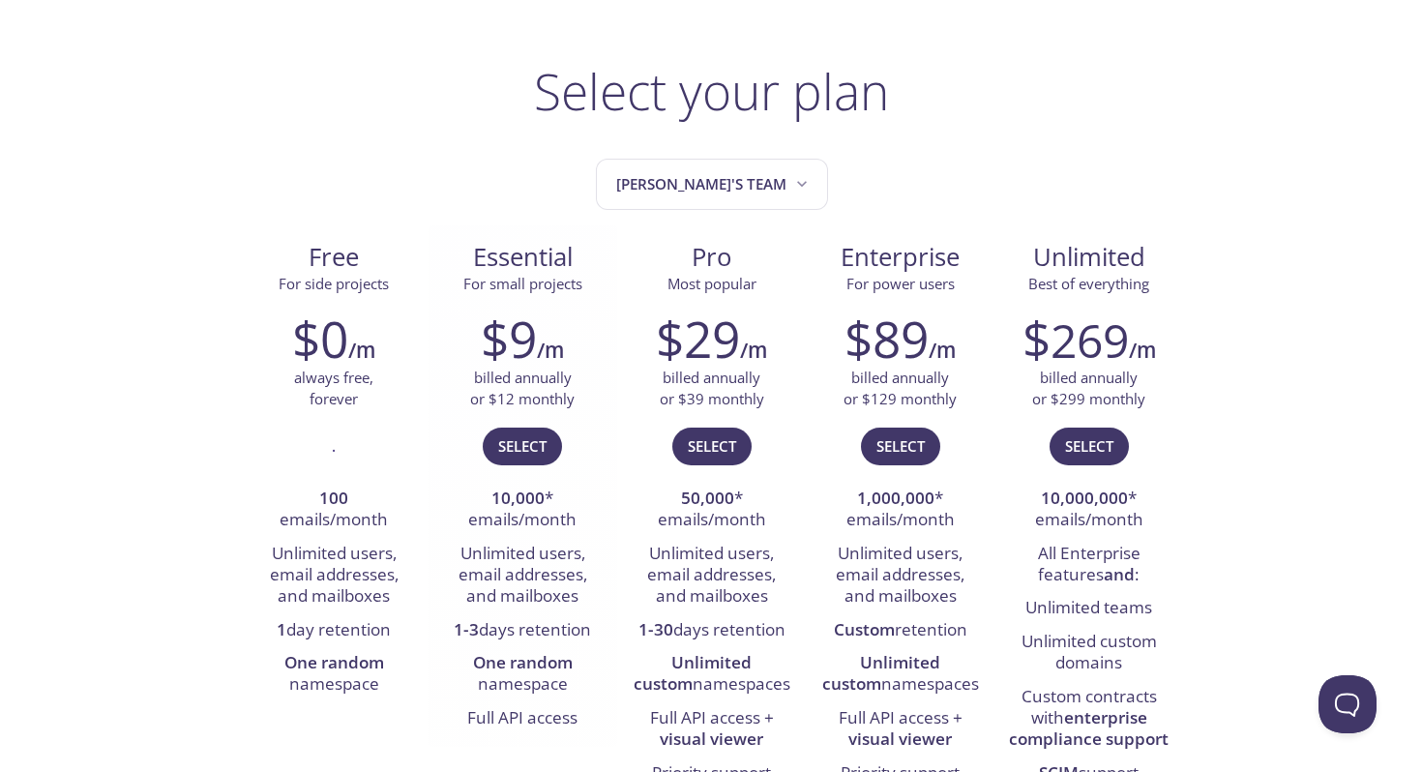
scroll to position [116, 0]
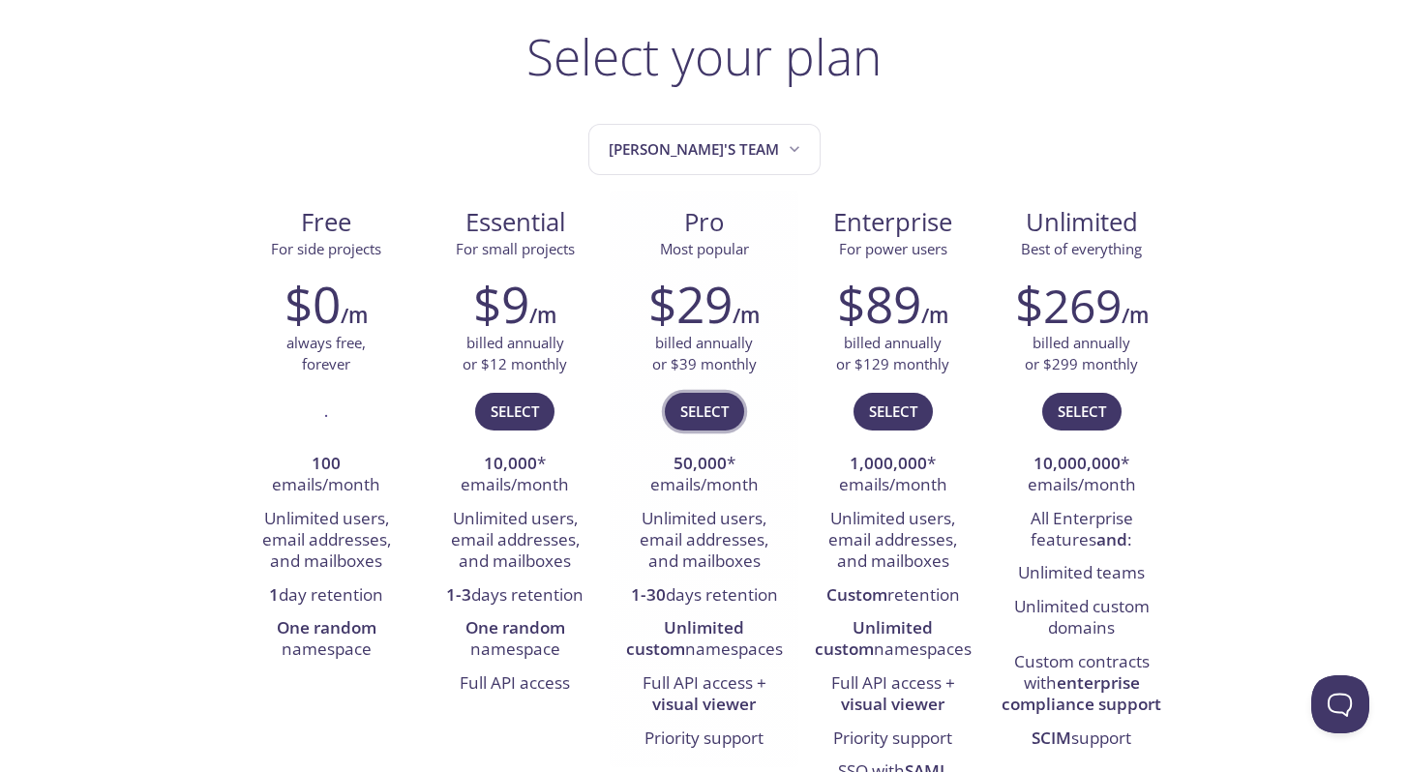
click at [697, 421] on span "Select" at bounding box center [704, 411] width 48 height 25
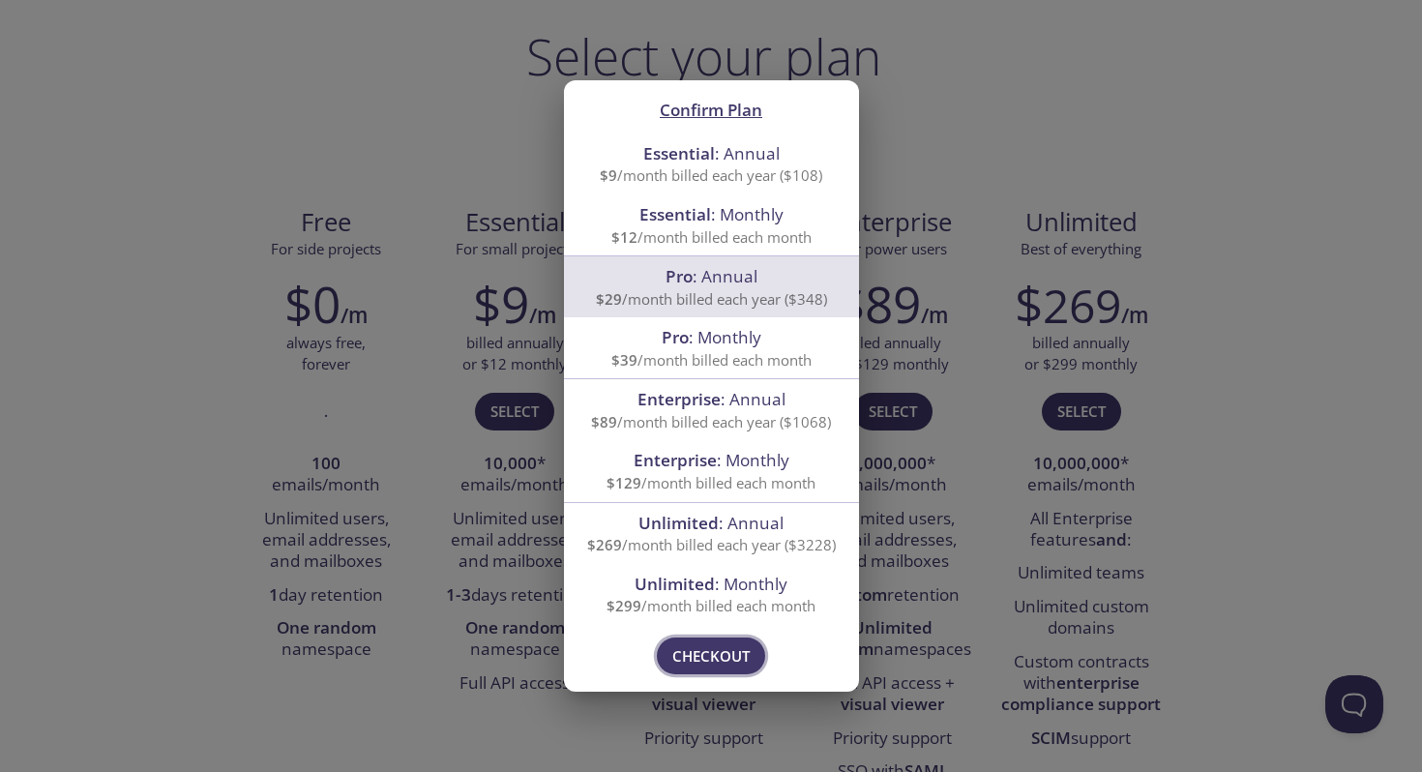
click at [731, 649] on span "Checkout" at bounding box center [710, 655] width 77 height 25
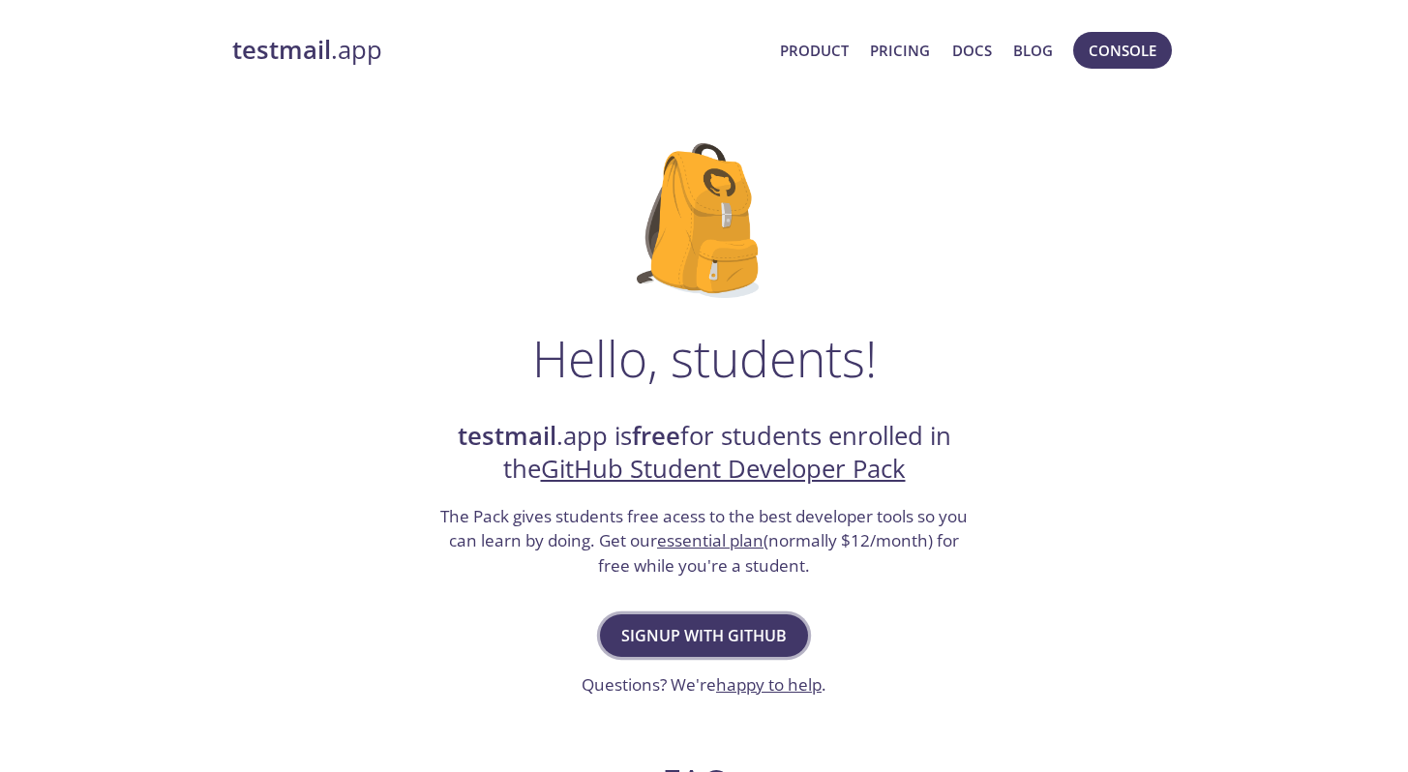
click at [663, 630] on span "Signup with GitHub" at bounding box center [703, 635] width 165 height 27
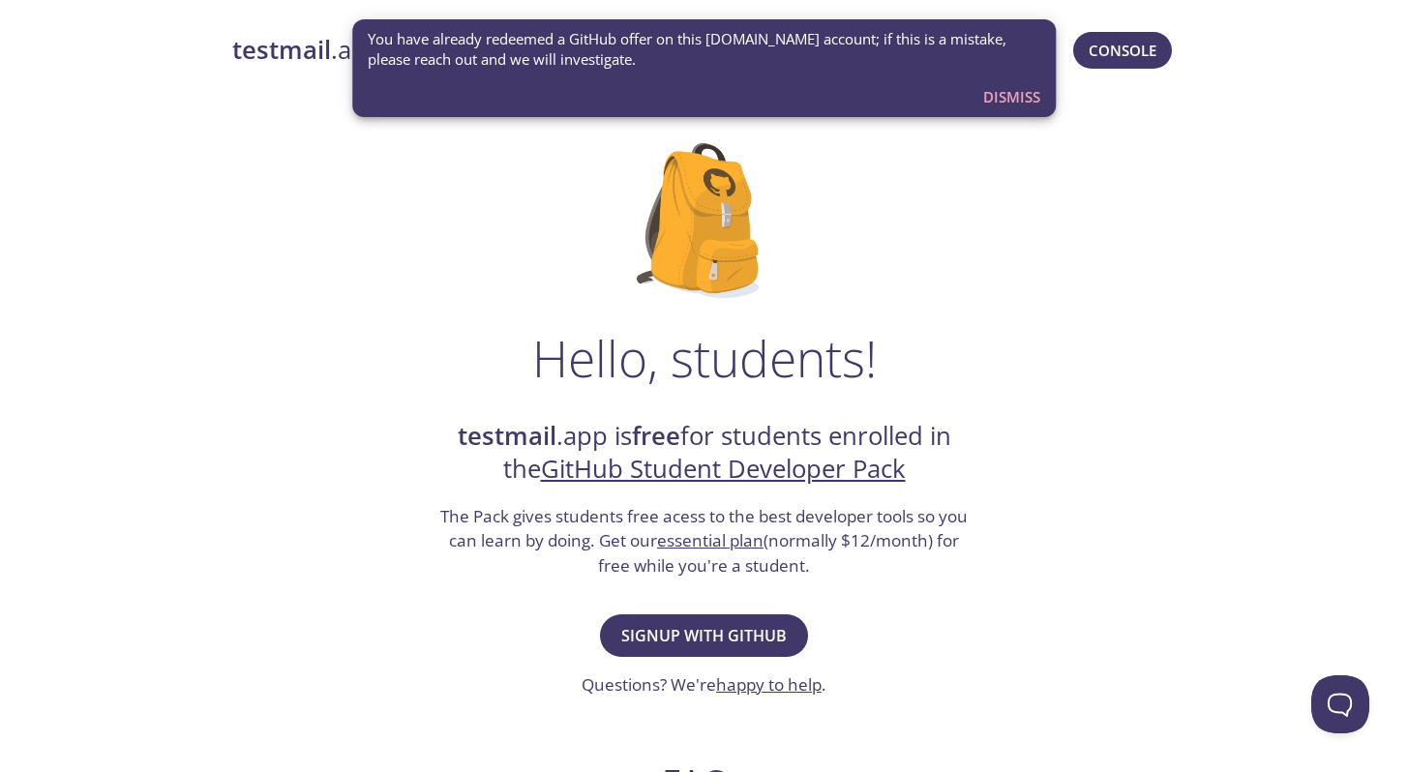
click at [997, 95] on span "Dismiss" at bounding box center [1011, 96] width 57 height 25
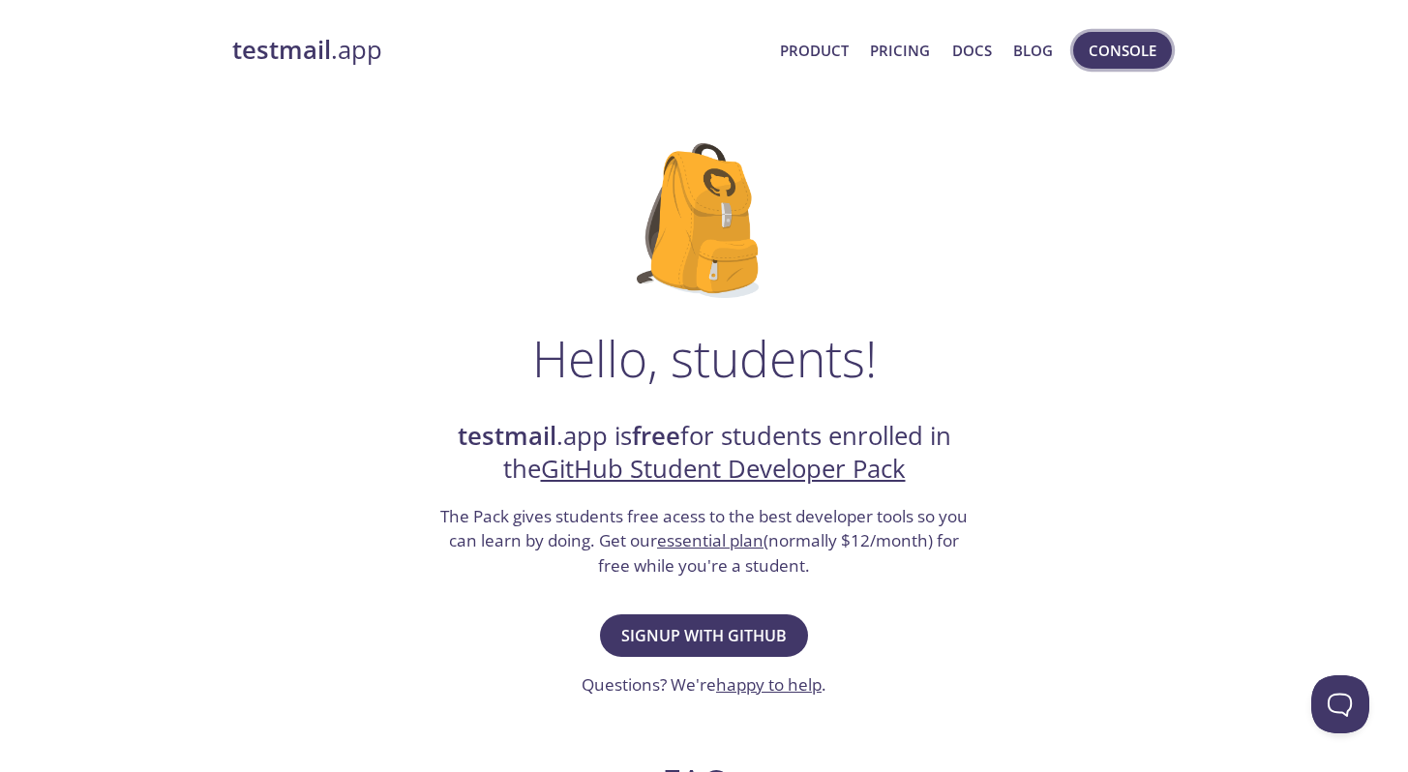
click at [1101, 61] on span "Console" at bounding box center [1122, 50] width 68 height 25
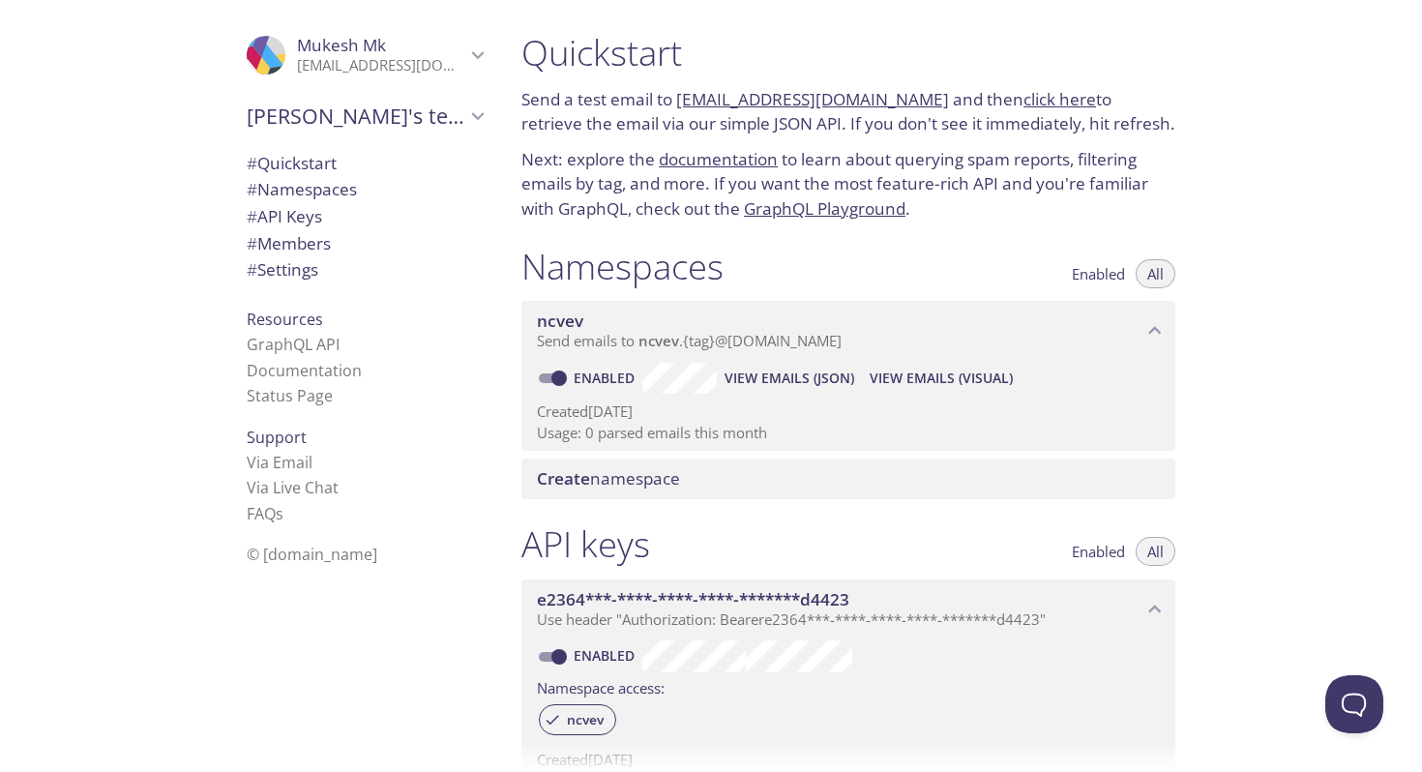
click at [648, 479] on span "Create namespace" at bounding box center [608, 478] width 143 height 22
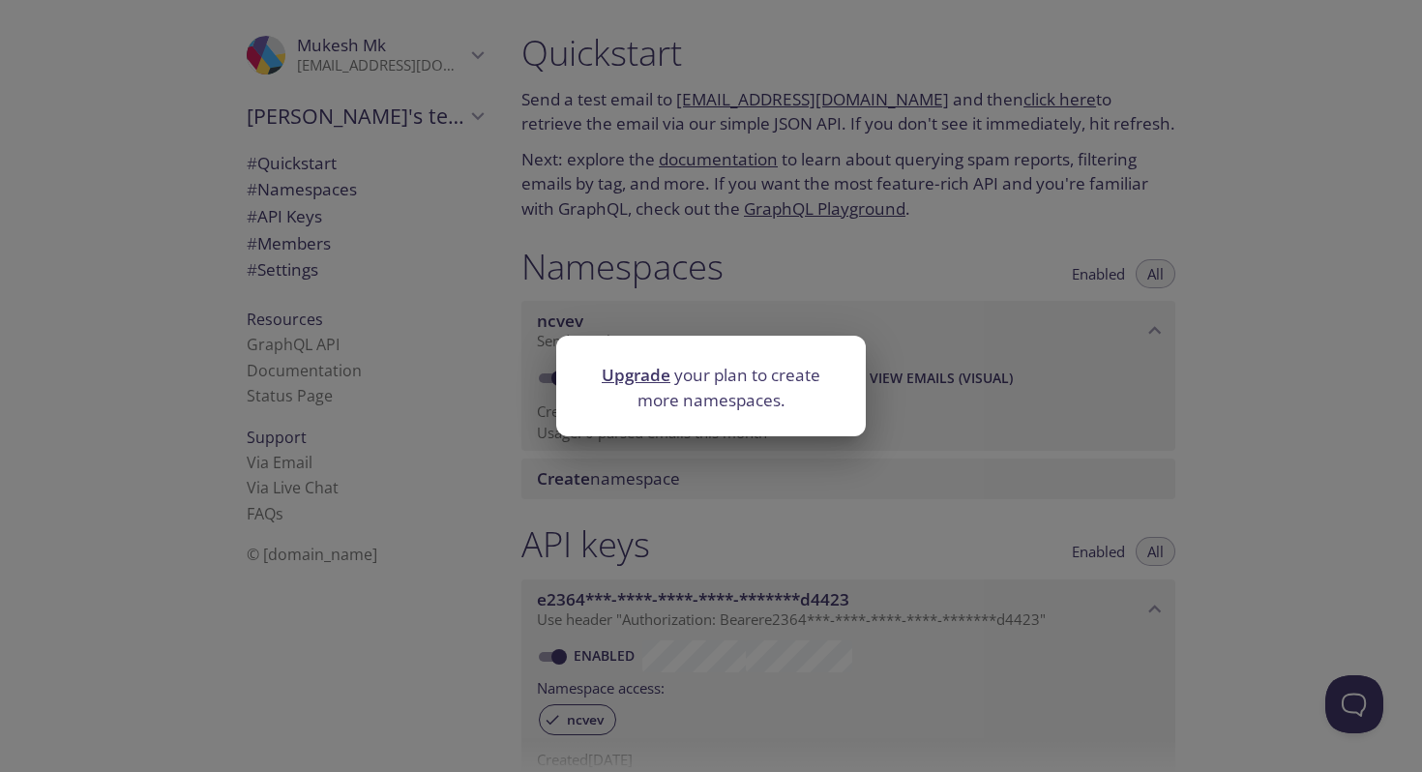
click at [1005, 336] on div "Upgrade your plan to create more namespaces." at bounding box center [711, 386] width 1422 height 772
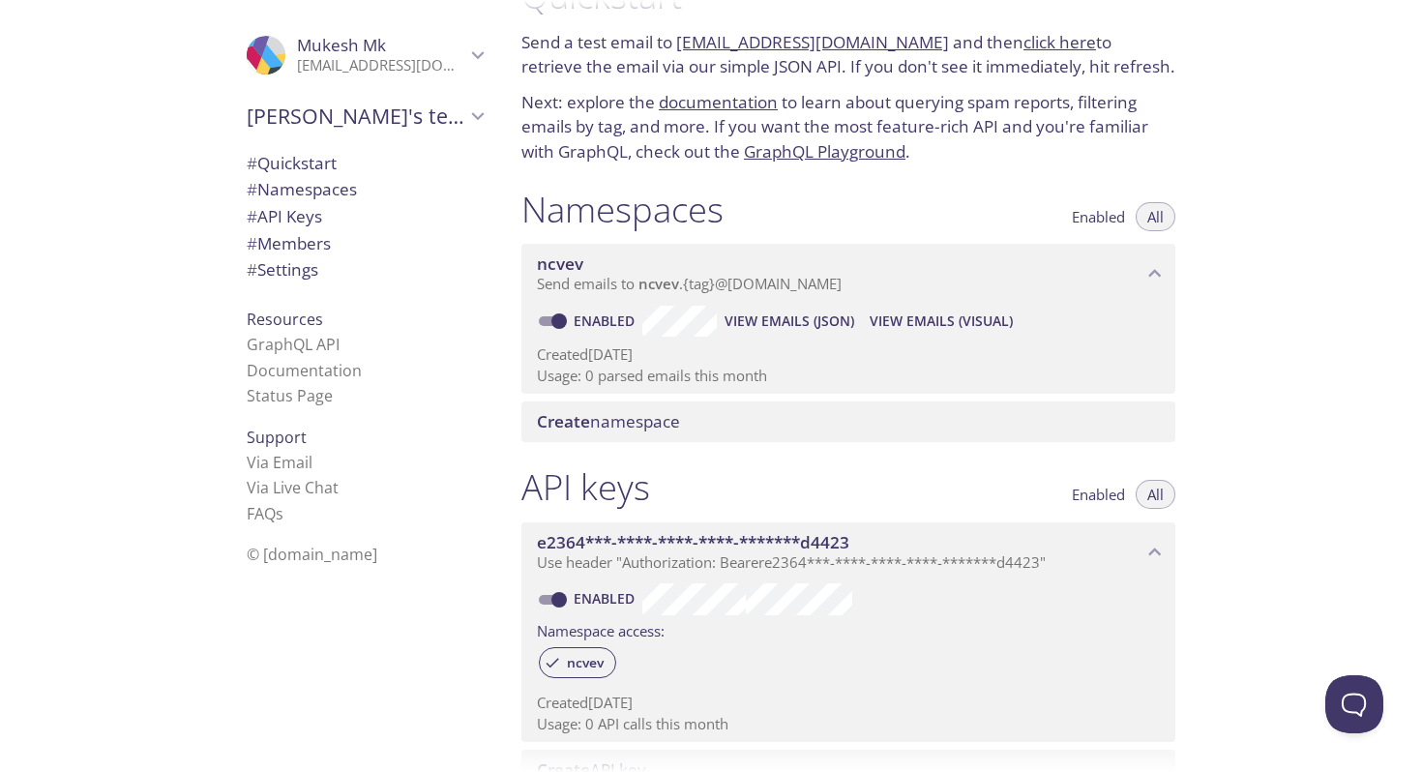
scroll to position [59, 0]
click at [947, 318] on span "View Emails (Visual)" at bounding box center [941, 319] width 143 height 23
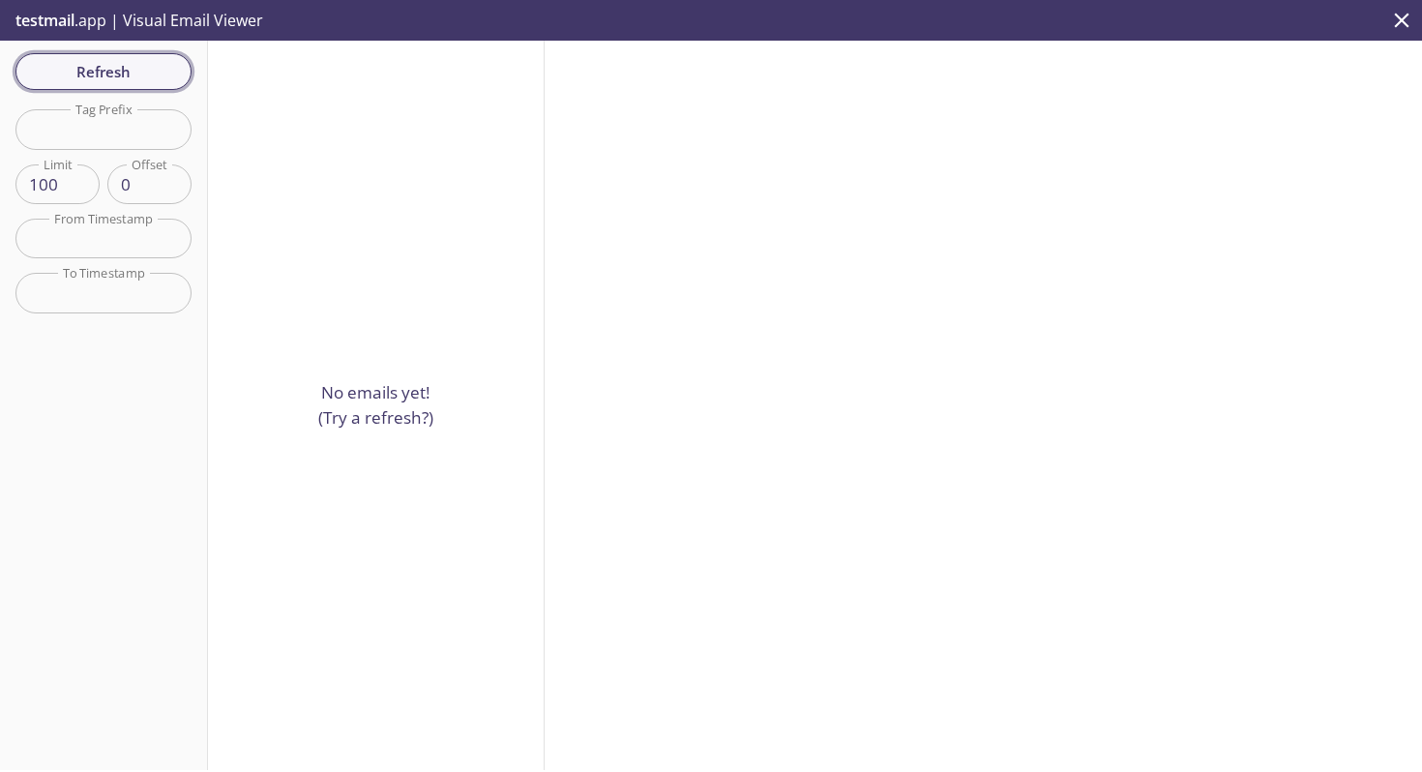
click at [125, 74] on span "Refresh" at bounding box center [103, 71] width 145 height 25
click at [1385, 25] on button "close" at bounding box center [1402, 20] width 41 height 41
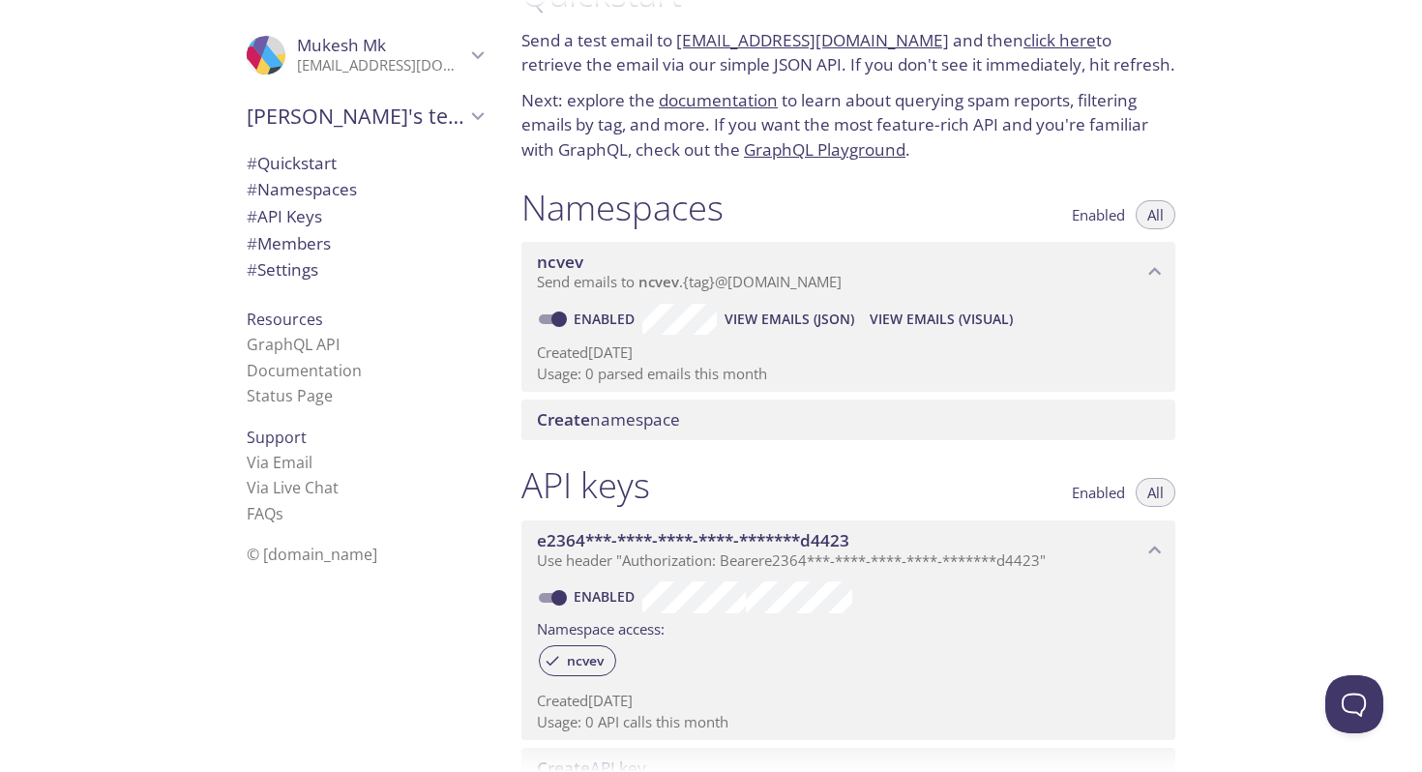
click at [556, 266] on span "ncvev" at bounding box center [560, 262] width 46 height 22
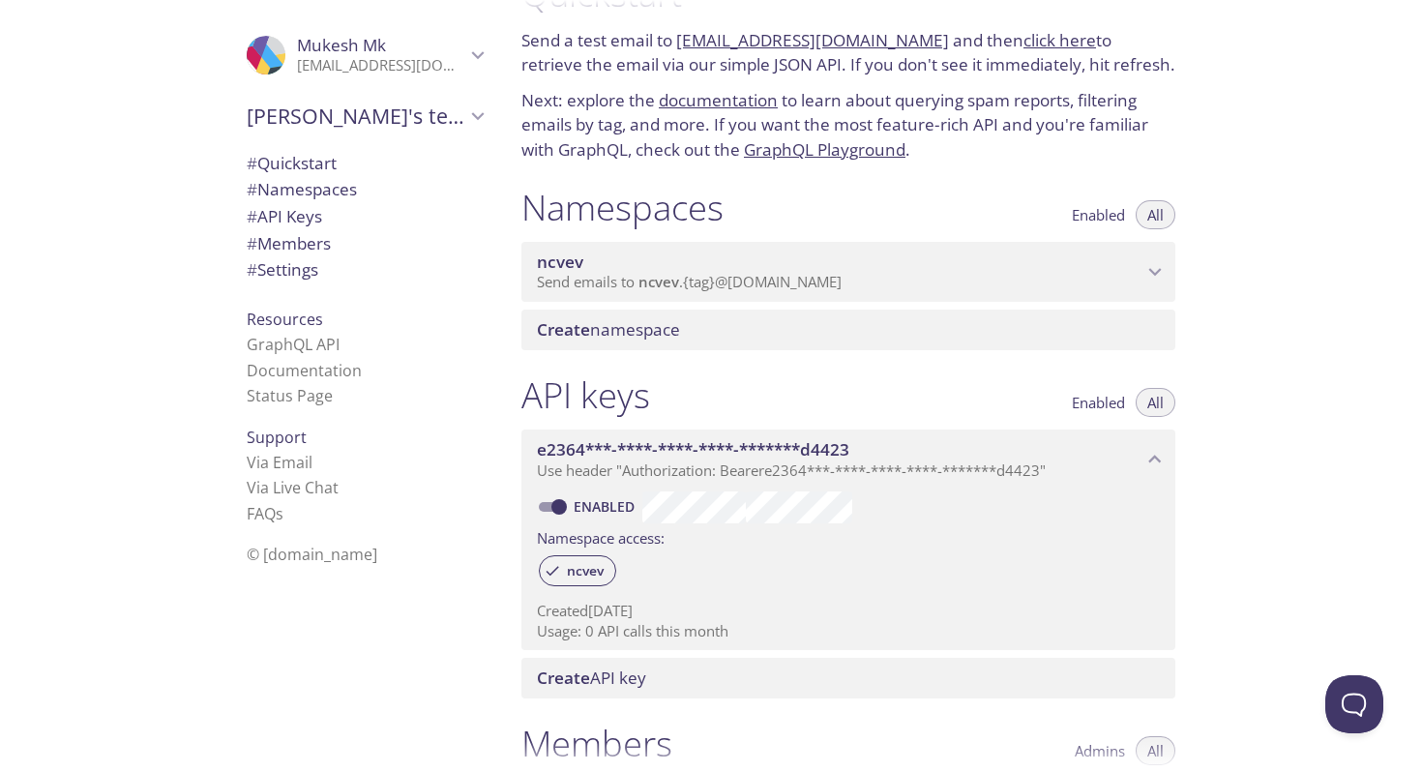
click at [556, 266] on span "ncvev" at bounding box center [560, 262] width 46 height 22
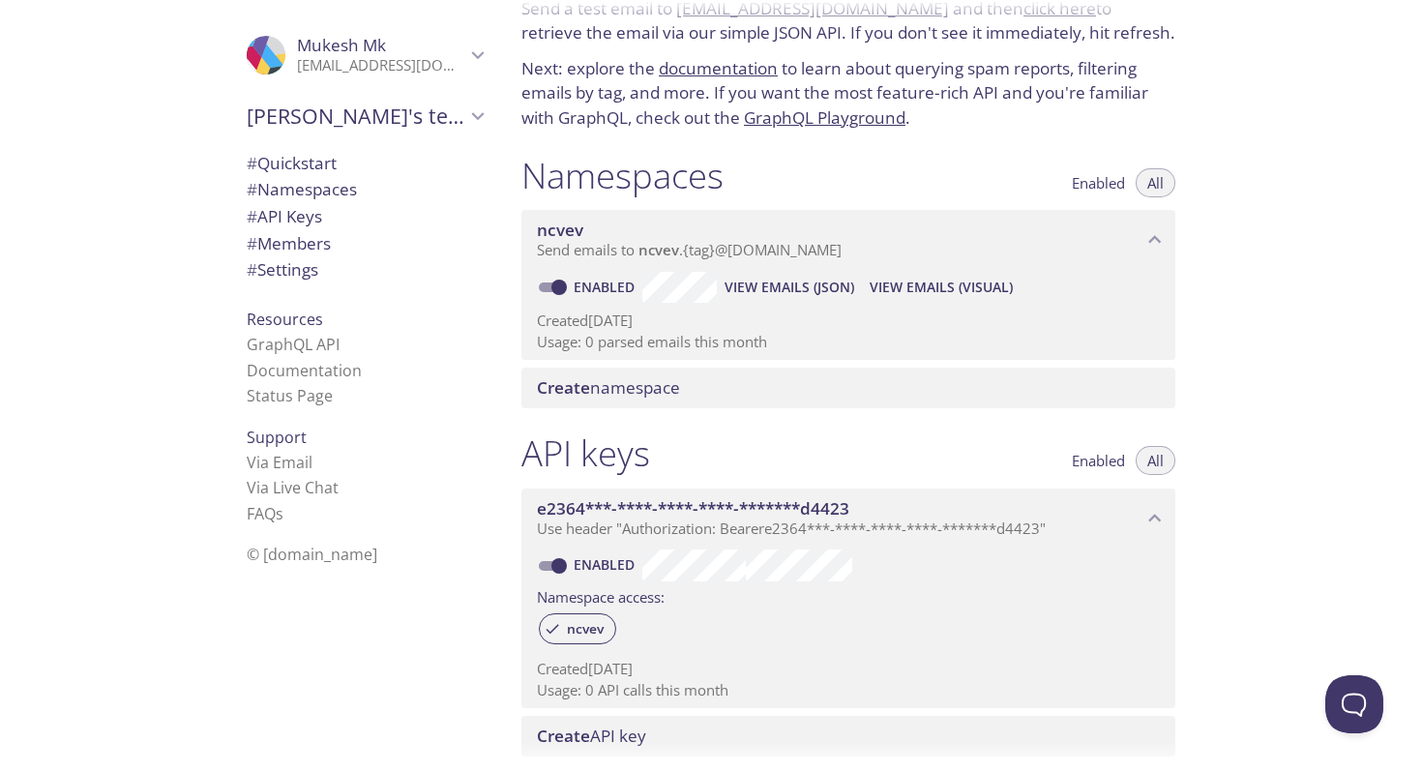
scroll to position [94, 0]
click at [326, 274] on span "# Settings" at bounding box center [365, 269] width 236 height 25
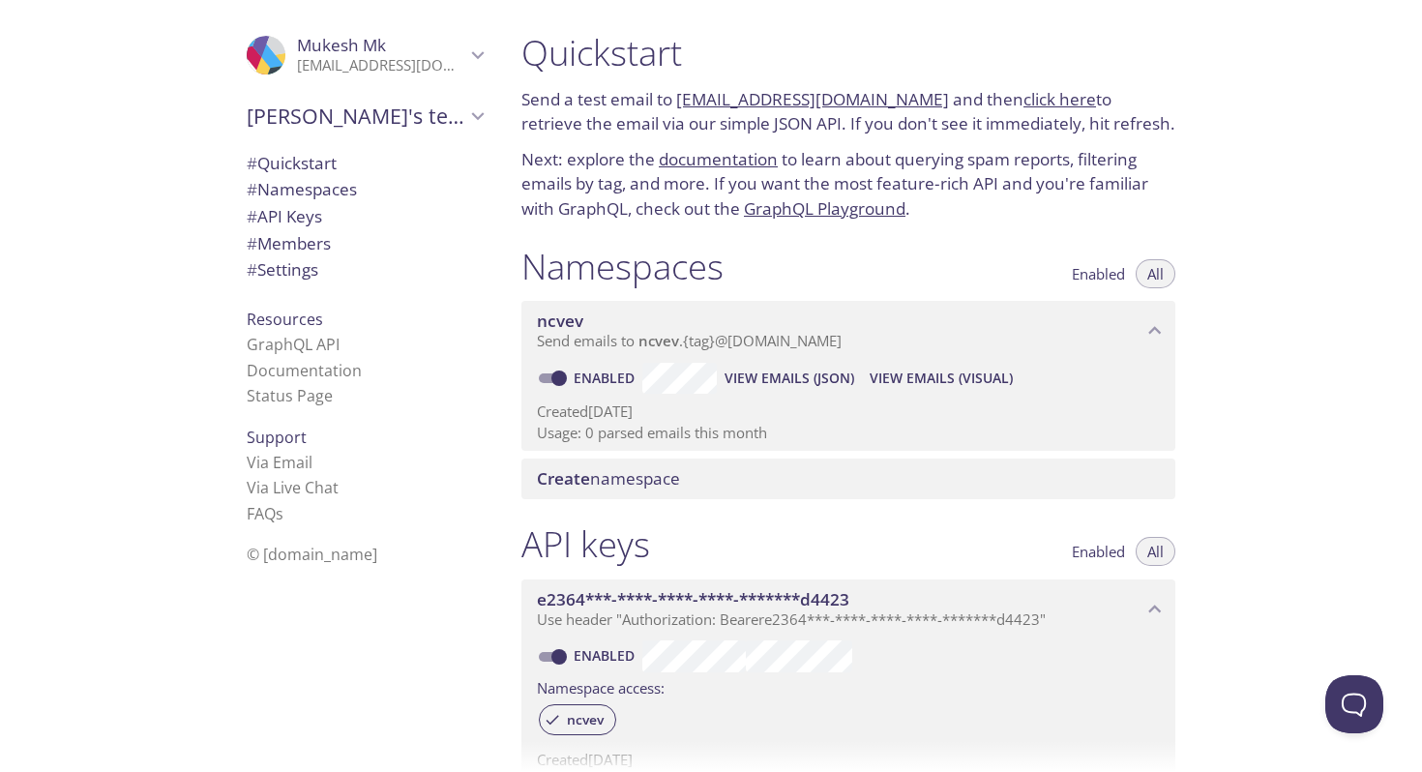
click at [775, 102] on link "[EMAIL_ADDRESS][DOMAIN_NAME]" at bounding box center [812, 99] width 273 height 22
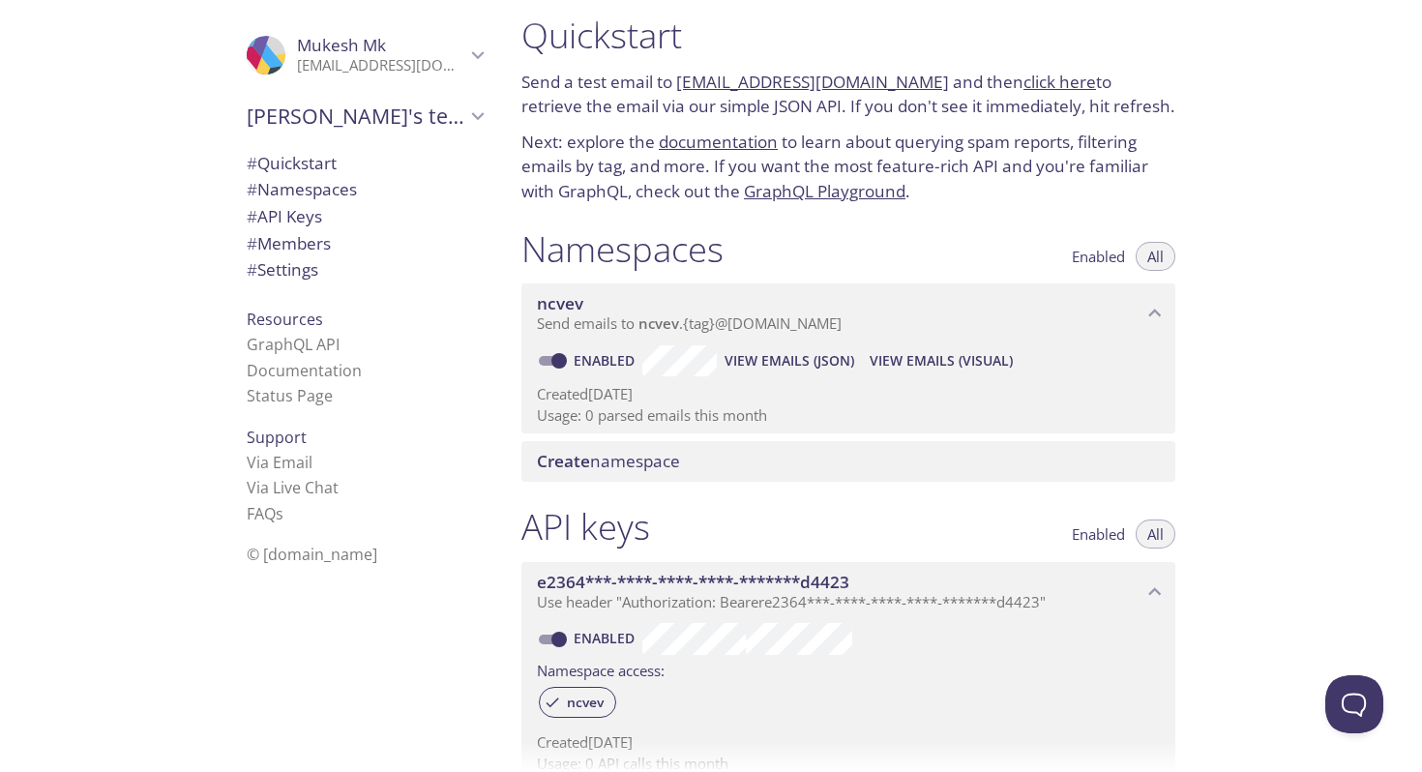
click at [1046, 82] on link "click here" at bounding box center [1060, 82] width 73 height 22
